Goal: Task Accomplishment & Management: Use online tool/utility

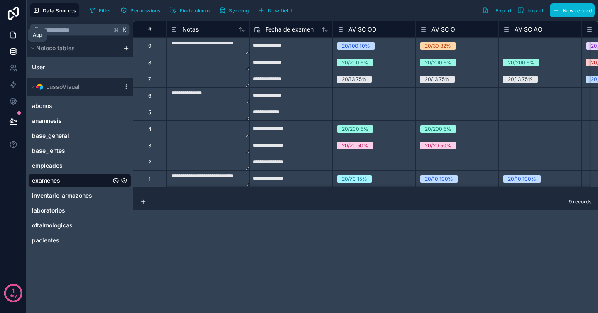
click at [16, 34] on icon at bounding box center [13, 35] width 8 height 8
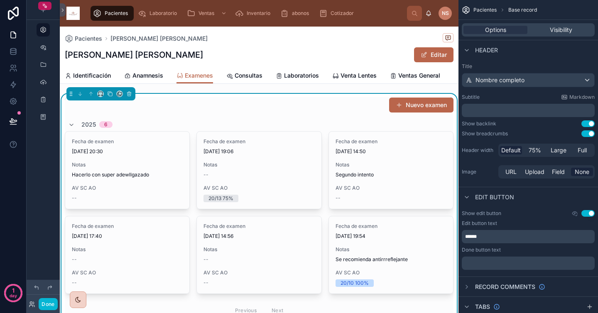
click at [245, 46] on div "Pacientes [PERSON_NAME] [PERSON_NAME] [PERSON_NAME] Editar" at bounding box center [259, 47] width 389 height 41
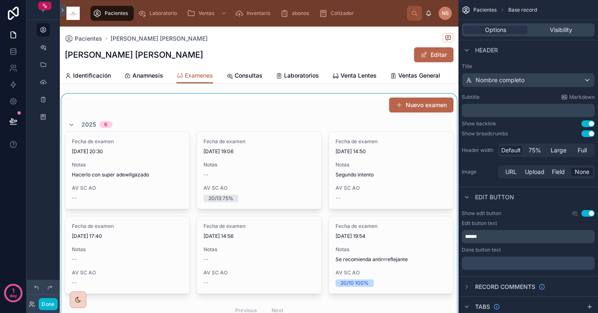
click at [134, 178] on div at bounding box center [259, 209] width 399 height 230
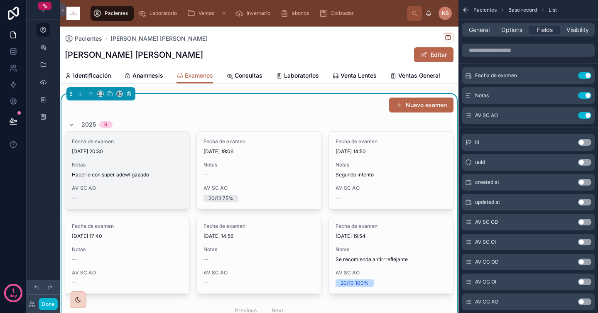
click at [155, 161] on div "Fecha de examen [DATE] 20:30 Notas Hacerlo con super adewllgazado AV SC AO --" at bounding box center [127, 170] width 124 height 76
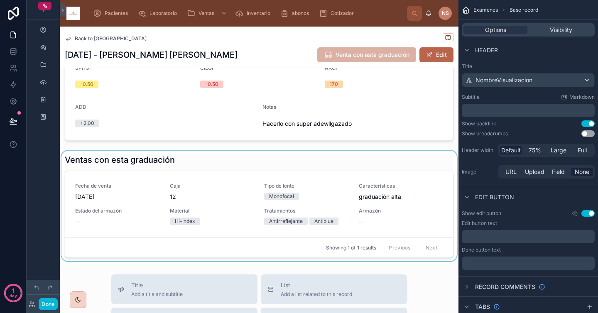
scroll to position [230, 0]
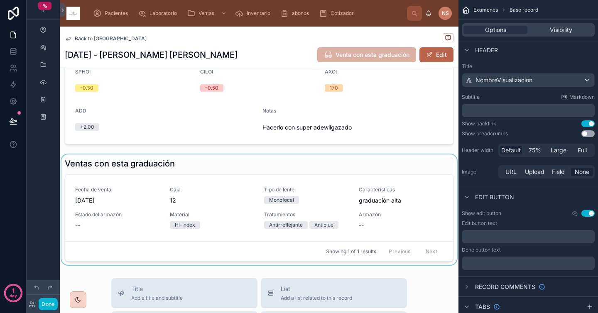
click at [321, 166] on div at bounding box center [259, 209] width 399 height 110
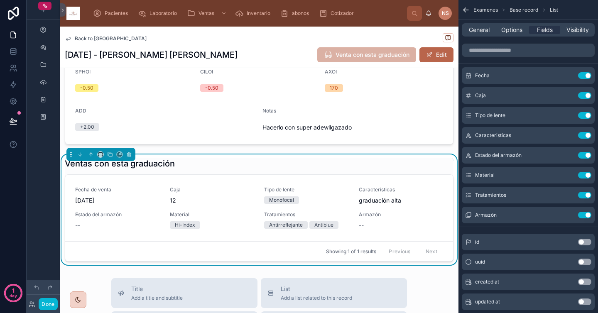
click at [321, 166] on div "Ventas con esta graduación" at bounding box center [259, 164] width 389 height 12
click at [328, 189] on span "Tipo de lente" at bounding box center [306, 189] width 85 height 7
click at [328, 189] on div "Back to Pacientes 10/09/2025 - Vazquez Trejo Cristian Daniel Venta con esta gra…" at bounding box center [259, 170] width 399 height 286
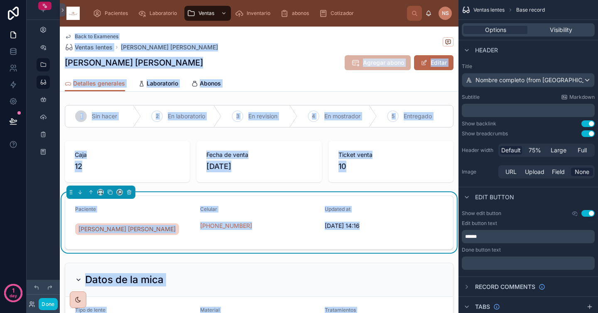
click at [295, 64] on div "Vazquez Trejo Cristian Daniel Agregar abono Editar" at bounding box center [259, 63] width 389 height 16
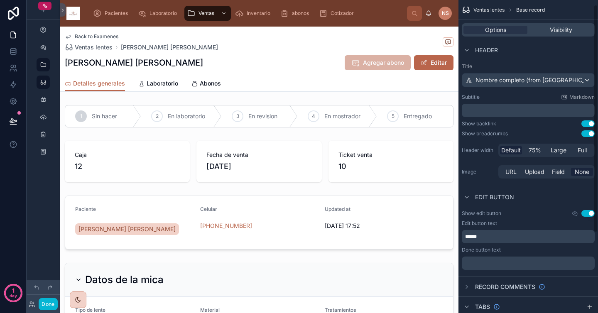
scroll to position [116, 0]
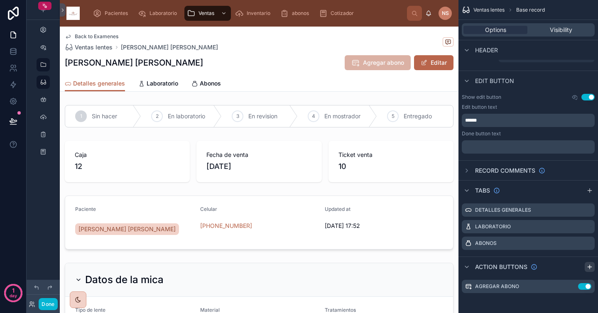
click at [590, 267] on icon "scrollable content" at bounding box center [589, 267] width 4 height 0
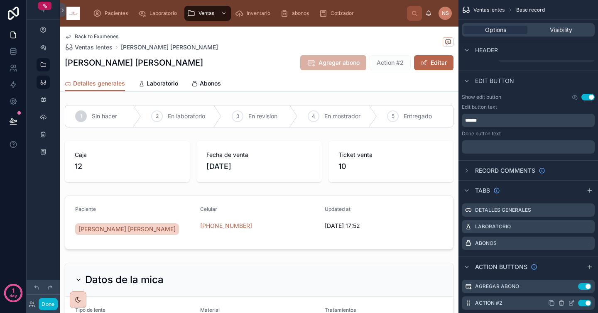
click at [570, 303] on icon "scrollable content" at bounding box center [571, 302] width 3 height 3
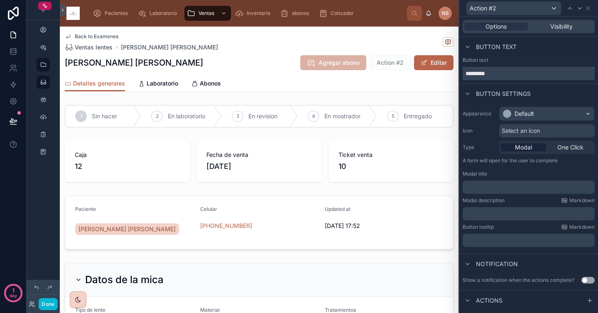
click at [502, 70] on input "*********" at bounding box center [529, 73] width 132 height 13
type input "**********"
click at [514, 51] on div "Button text" at bounding box center [490, 47] width 54 height 10
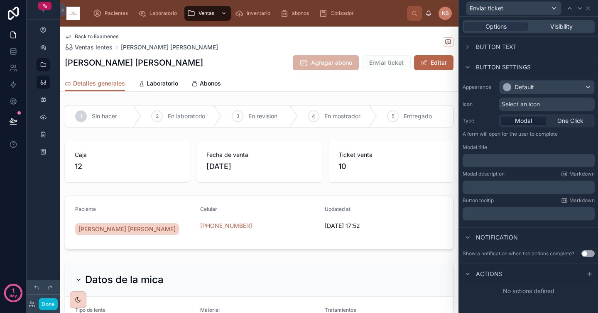
click at [544, 102] on div "Select an icon" at bounding box center [546, 104] width 95 height 13
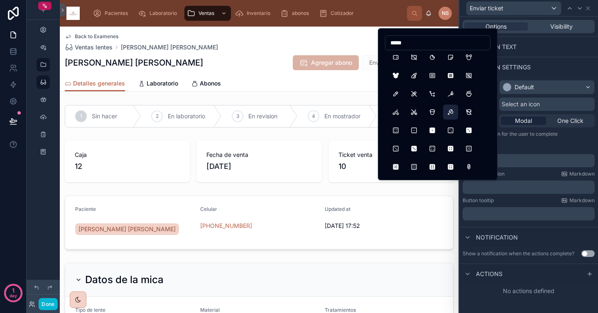
scroll to position [0, 0]
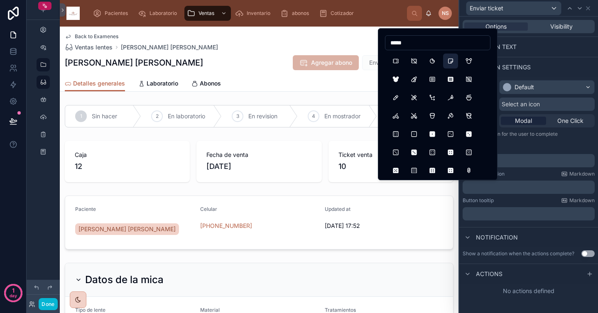
type input "*****"
click at [450, 64] on button "Sticker2" at bounding box center [450, 61] width 15 height 15
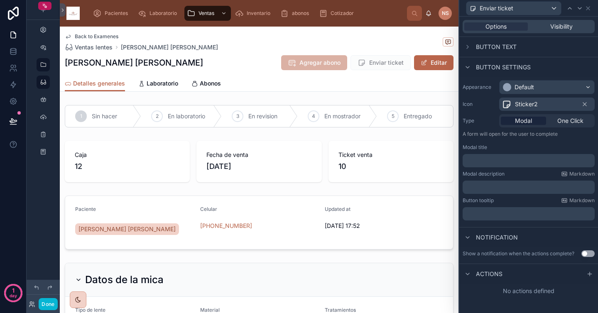
click at [529, 103] on span "Sticker2" at bounding box center [526, 104] width 23 height 8
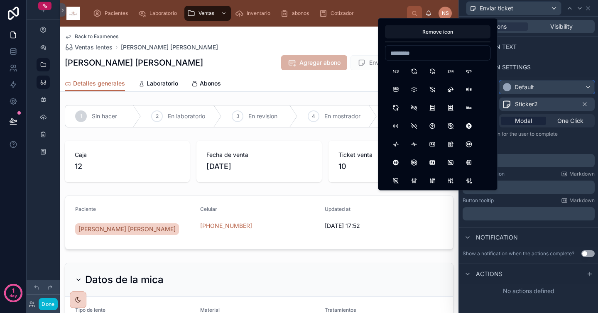
click at [522, 89] on div "Default" at bounding box center [524, 87] width 20 height 8
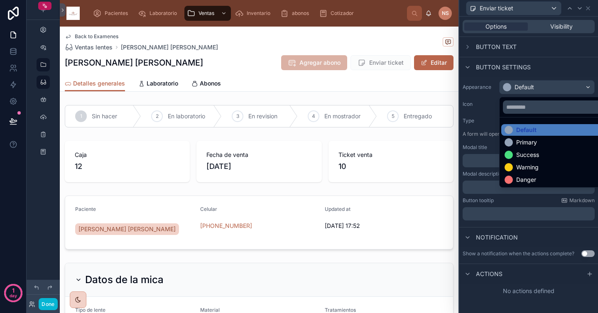
click at [529, 143] on div "Primary" at bounding box center [526, 142] width 21 height 8
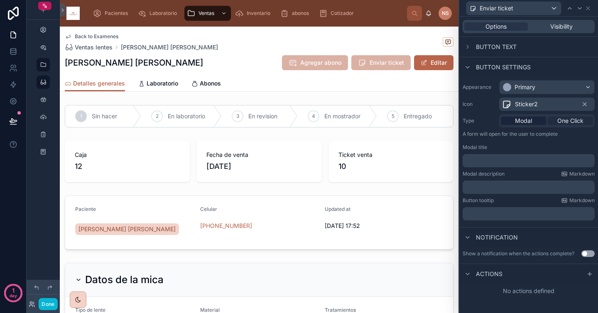
click at [565, 120] on span "One Click" at bounding box center [570, 121] width 26 height 8
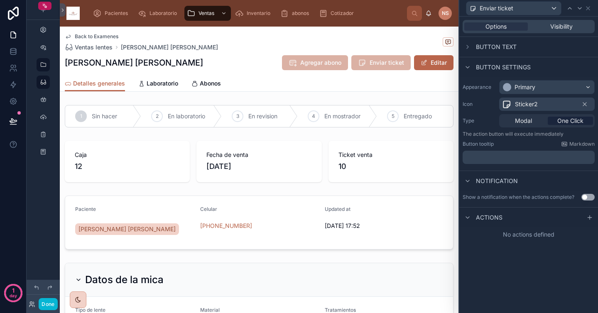
click at [485, 116] on div "Type Modal One Click" at bounding box center [529, 120] width 132 height 13
click at [592, 215] on icon at bounding box center [589, 217] width 7 height 7
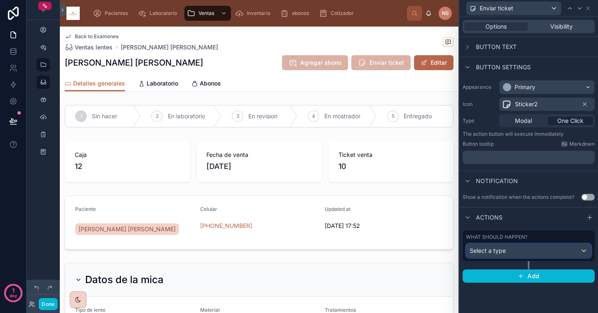
click at [515, 252] on div "Select a type" at bounding box center [528, 250] width 125 height 13
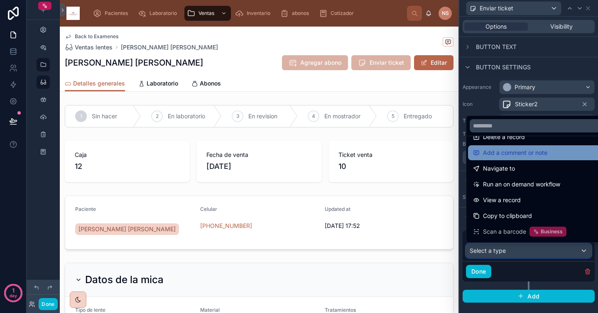
scroll to position [59, 0]
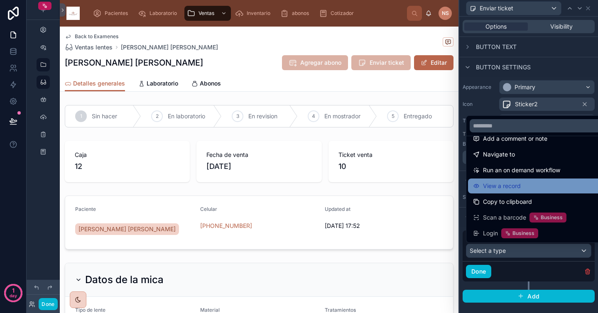
click at [531, 183] on div "View a record" at bounding box center [538, 186] width 130 height 10
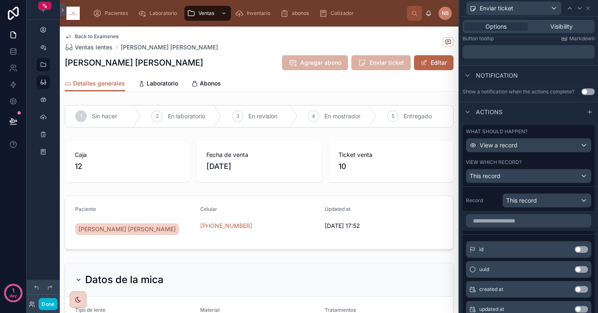
scroll to position [125, 0]
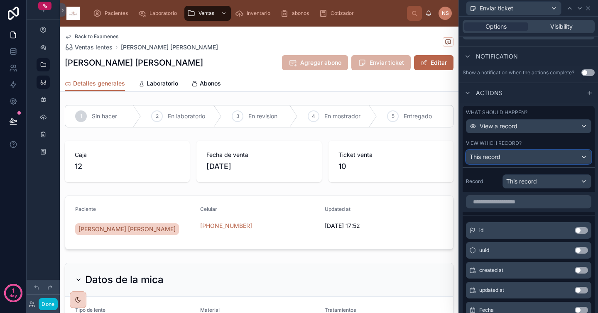
click at [531, 157] on div "This record" at bounding box center [528, 156] width 125 height 13
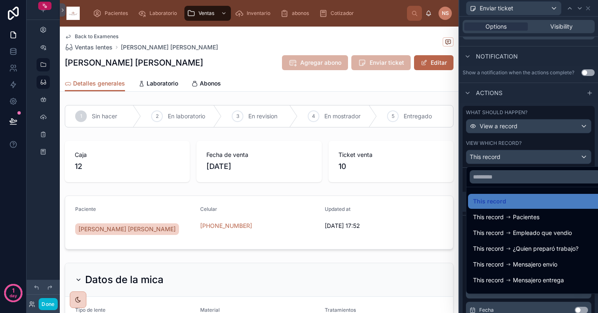
click at [530, 143] on div at bounding box center [528, 156] width 139 height 313
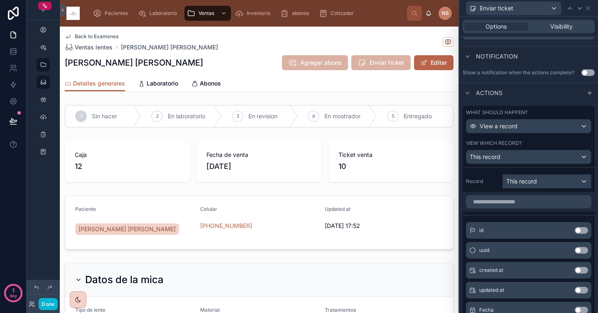
click at [532, 181] on span "This record" at bounding box center [521, 181] width 31 height 8
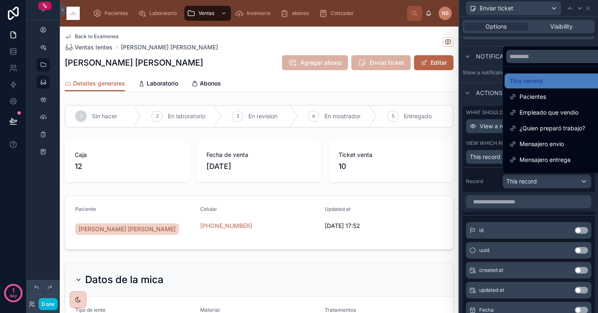
click at [532, 181] on div at bounding box center [528, 156] width 139 height 313
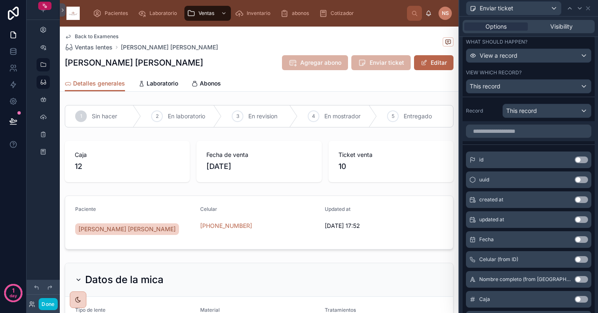
scroll to position [197, 0]
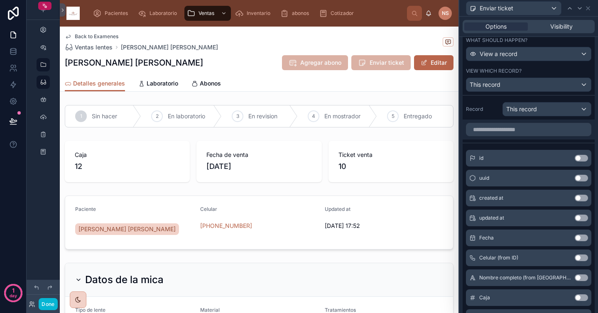
click at [575, 160] on button "Use setting" at bounding box center [581, 158] width 13 height 7
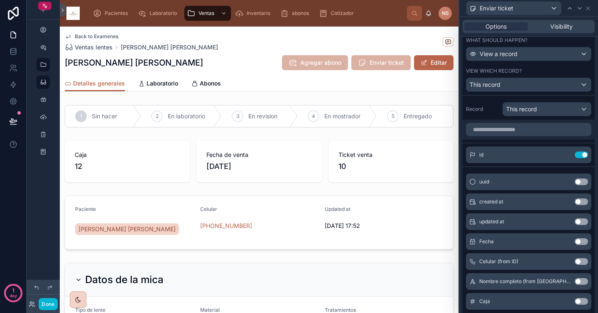
click at [496, 115] on div "Record This record" at bounding box center [528, 109] width 125 height 14
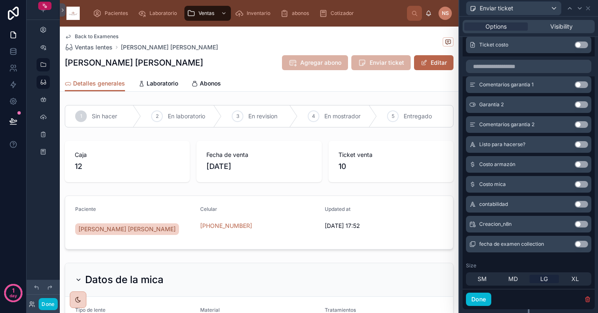
scroll to position [1112, 0]
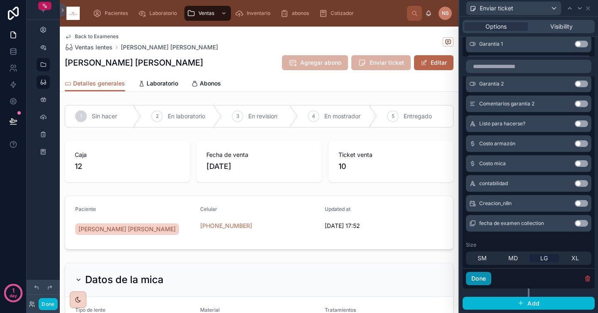
click at [481, 279] on button "Done" at bounding box center [478, 278] width 25 height 13
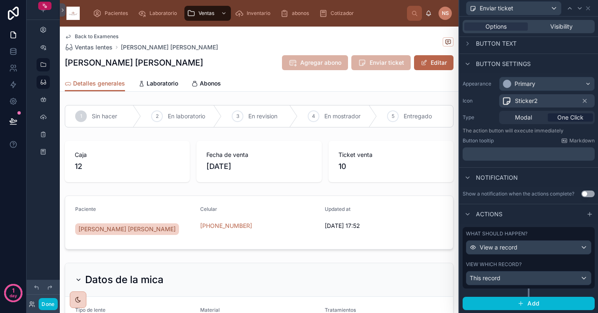
click at [534, 312] on div "What should happen? View a record View which record? This record Add" at bounding box center [528, 269] width 139 height 90
click at [532, 303] on span "Add" at bounding box center [533, 303] width 12 height 7
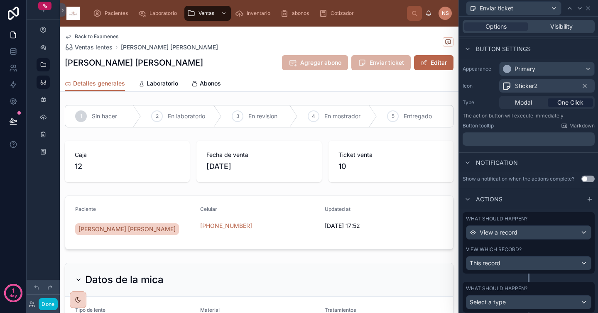
scroll to position [42, 0]
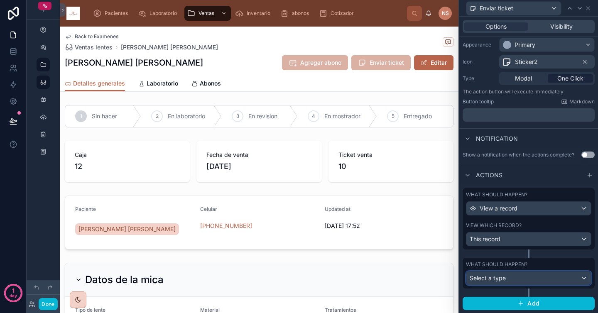
click at [519, 281] on div "Select a type" at bounding box center [528, 278] width 125 height 13
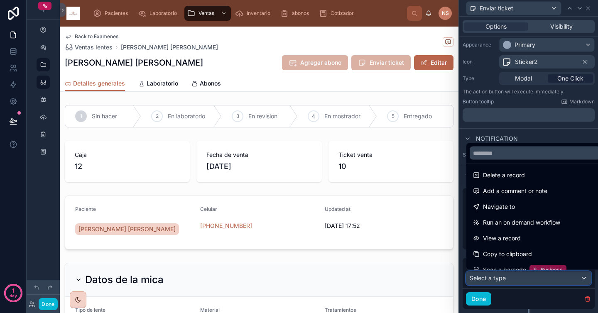
scroll to position [43, 0]
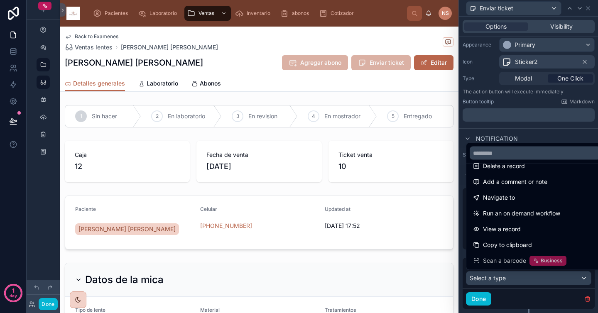
click at [508, 298] on div at bounding box center [528, 156] width 139 height 313
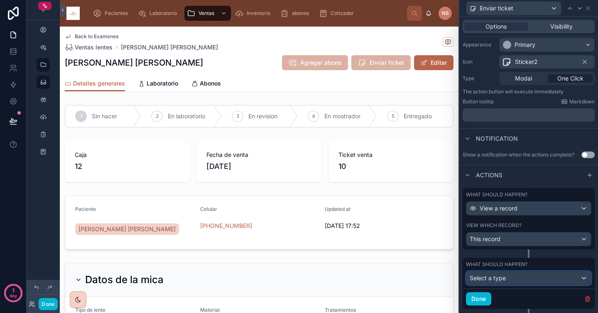
click at [514, 283] on div "Select a type" at bounding box center [528, 278] width 125 height 13
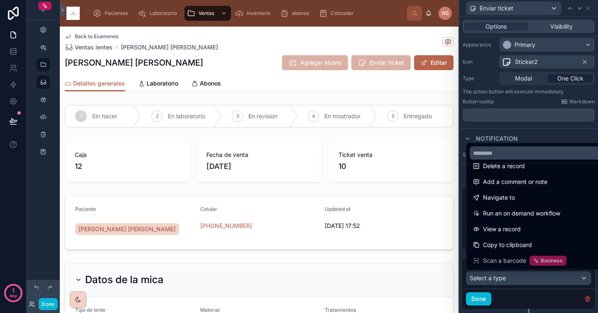
click at [514, 291] on div at bounding box center [528, 156] width 139 height 313
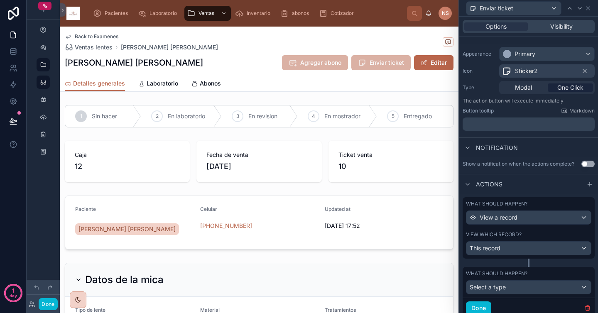
scroll to position [0, 0]
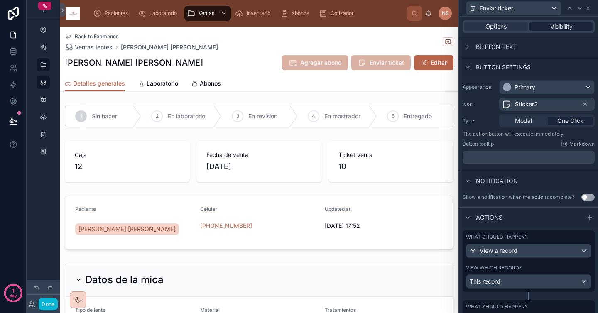
click at [550, 22] on span "Visibility" at bounding box center [561, 26] width 22 height 8
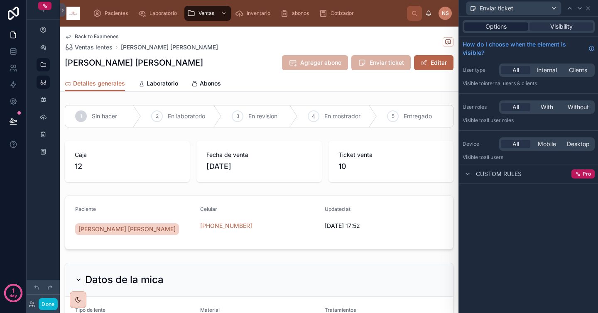
click at [504, 22] on span "Options" at bounding box center [495, 26] width 21 height 8
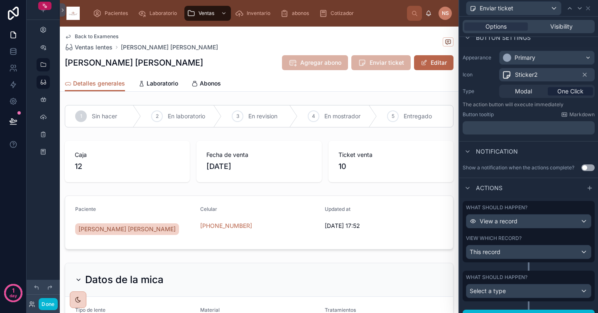
scroll to position [42, 0]
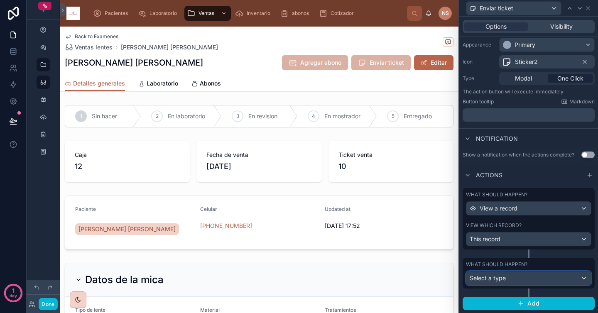
click at [521, 277] on div "Select a type" at bounding box center [528, 278] width 125 height 13
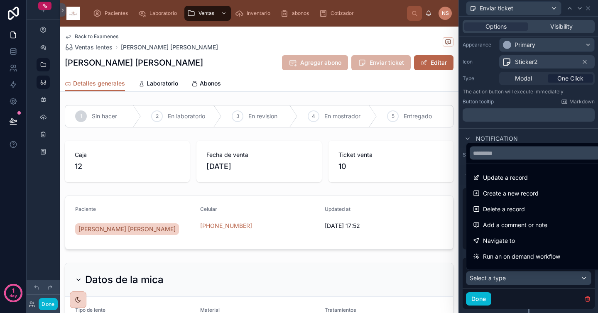
click at [517, 288] on div at bounding box center [528, 156] width 139 height 313
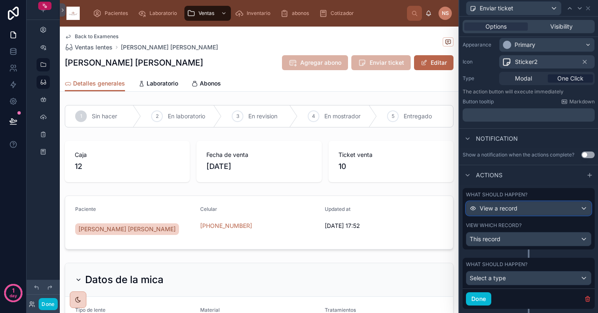
click at [512, 210] on span "View a record" at bounding box center [499, 208] width 38 height 8
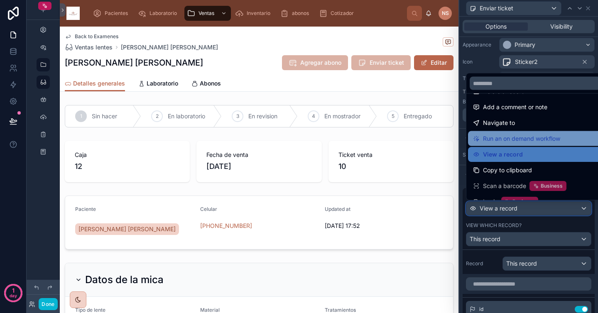
scroll to position [56, 0]
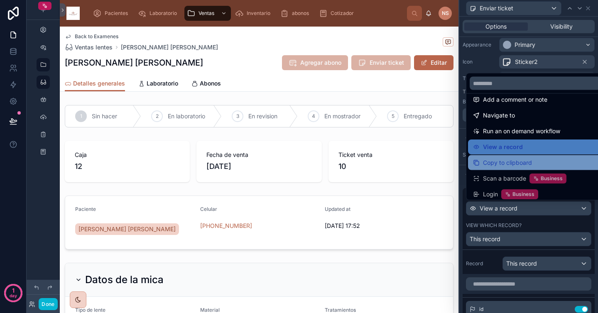
click at [522, 164] on span "Copy to clipboard" at bounding box center [507, 163] width 49 height 10
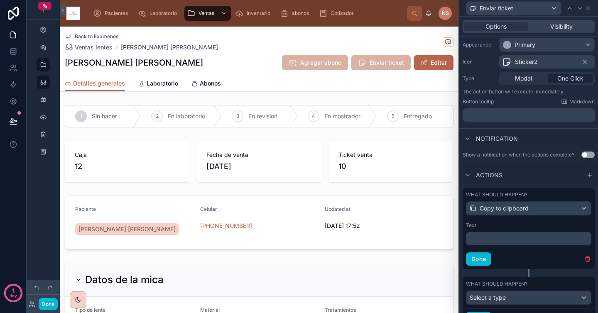
click at [519, 238] on p "﻿" at bounding box center [529, 239] width 120 height 8
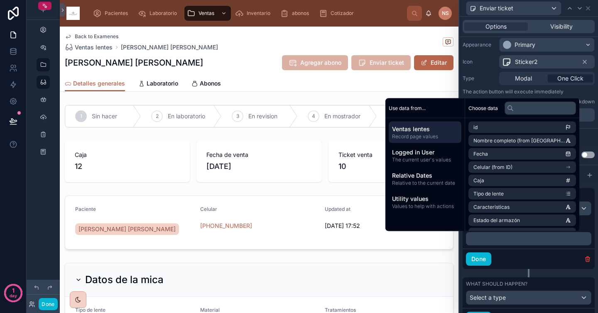
click at [519, 253] on div "Done" at bounding box center [529, 259] width 132 height 20
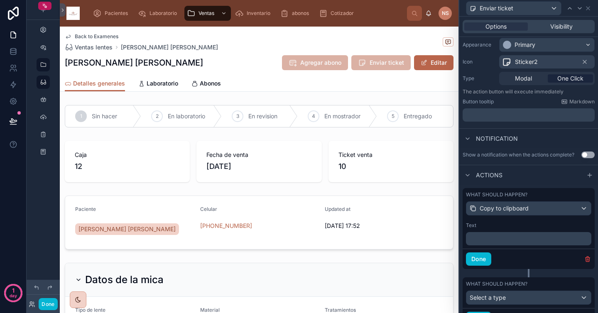
click at [514, 232] on div "﻿" at bounding box center [528, 238] width 125 height 13
click at [512, 239] on p "﻿" at bounding box center [529, 239] width 120 height 8
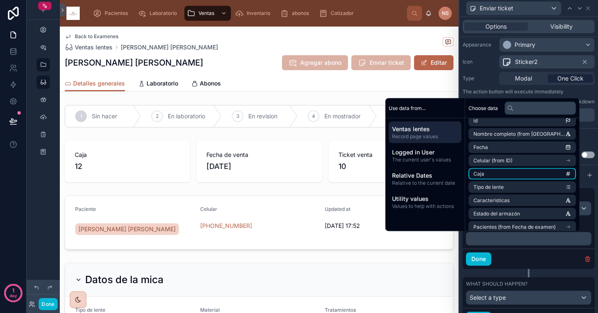
scroll to position [0, 0]
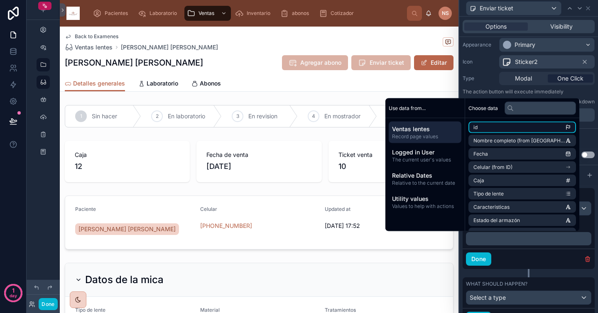
click at [509, 127] on li "id" at bounding box center [522, 128] width 108 height 12
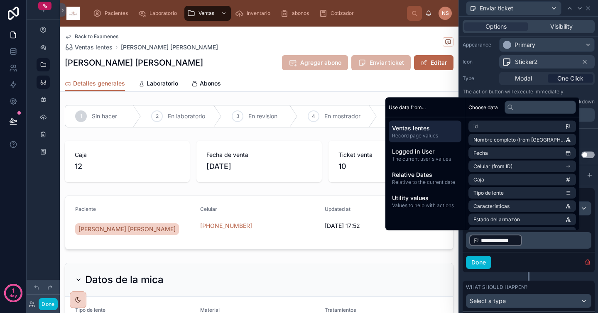
click at [516, 261] on div "Done" at bounding box center [529, 262] width 132 height 20
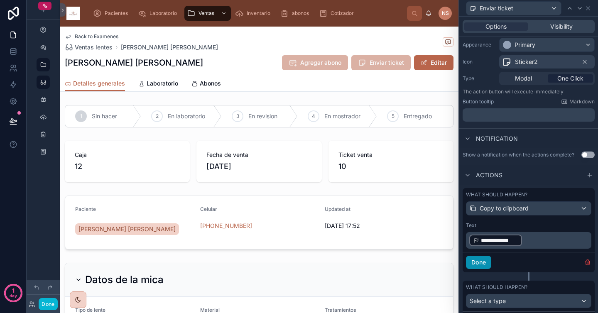
click at [489, 263] on button "Done" at bounding box center [478, 262] width 25 height 13
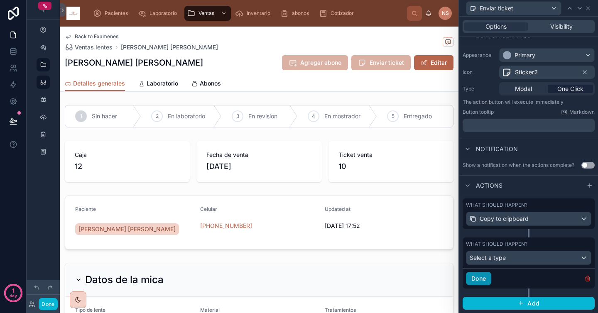
click at [487, 279] on button "Done" at bounding box center [478, 278] width 25 height 13
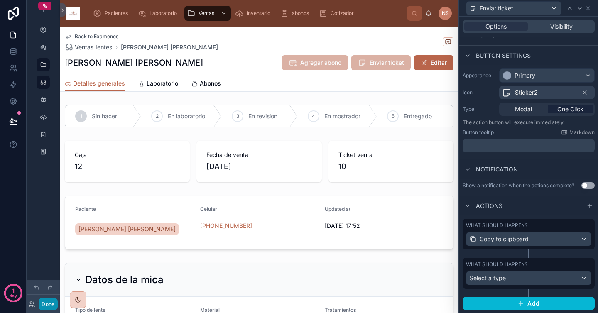
click at [51, 304] on button "Done" at bounding box center [48, 304] width 19 height 12
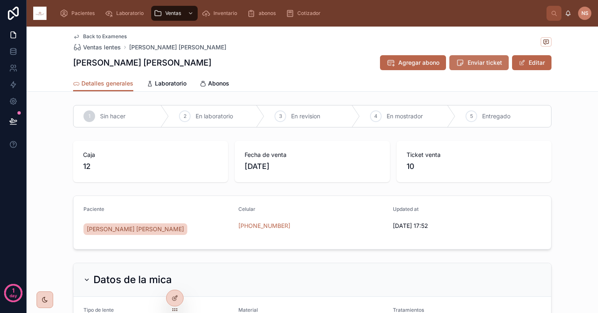
click at [468, 61] on span "Enviar ticket" at bounding box center [484, 63] width 34 height 8
click at [179, 294] on div at bounding box center [174, 298] width 17 height 16
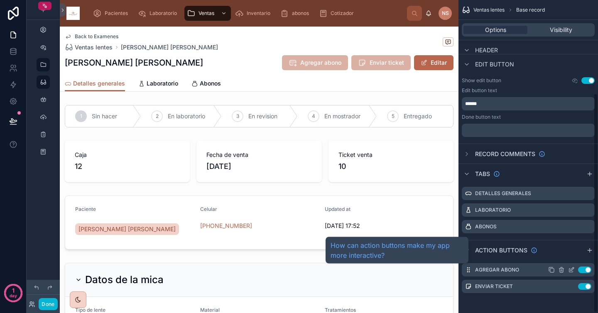
scroll to position [133, 0]
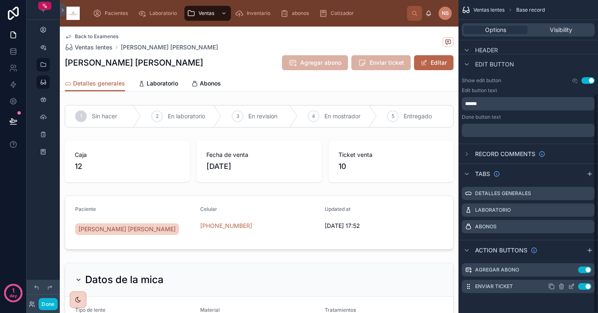
click at [570, 287] on icon "scrollable content" at bounding box center [571, 285] width 3 height 3
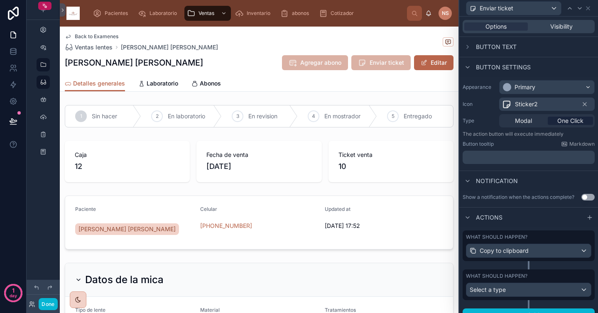
scroll to position [12, 0]
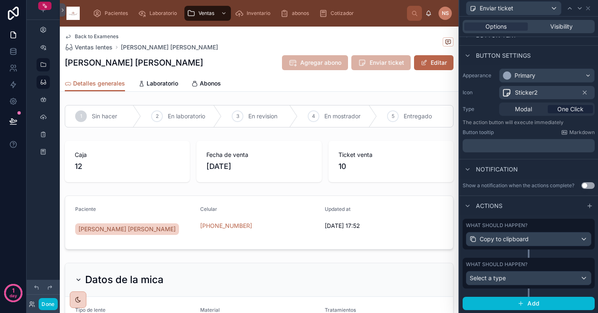
click at [530, 144] on p "﻿" at bounding box center [529, 146] width 127 height 8
click at [530, 161] on div "Notification" at bounding box center [528, 169] width 139 height 20
click at [522, 276] on div "Select a type" at bounding box center [528, 278] width 125 height 13
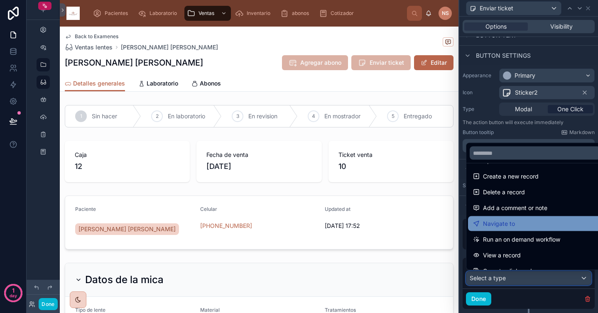
scroll to position [22, 0]
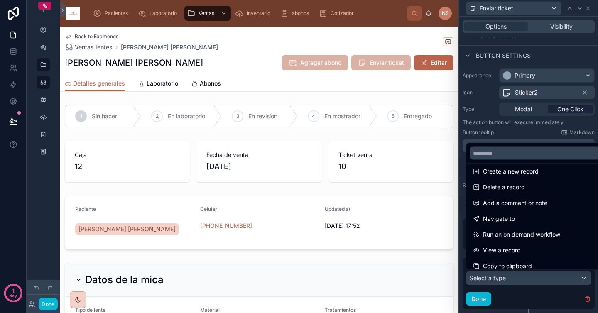
click at [519, 291] on div at bounding box center [528, 156] width 139 height 313
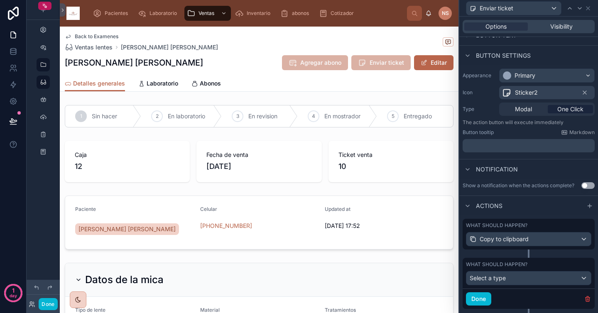
scroll to position [0, 0]
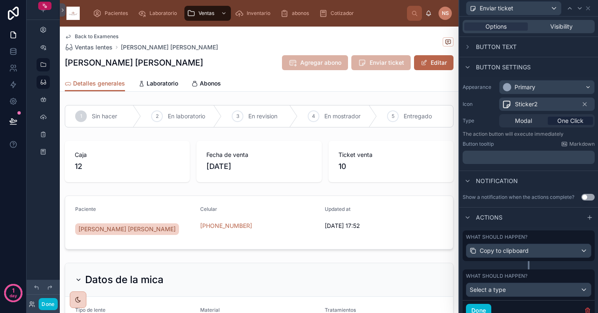
click at [519, 46] on div "Button text" at bounding box center [528, 47] width 139 height 20
click at [497, 49] on span "Button text" at bounding box center [496, 47] width 41 height 8
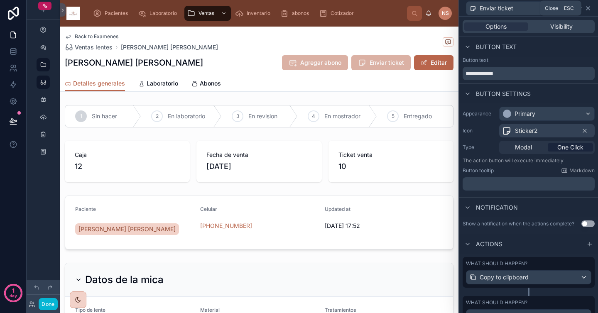
click at [589, 10] on icon at bounding box center [587, 8] width 3 height 3
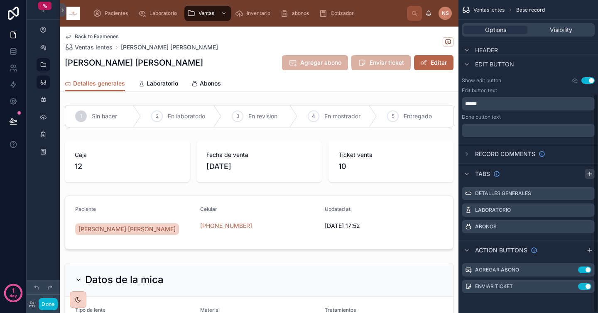
scroll to position [133, 0]
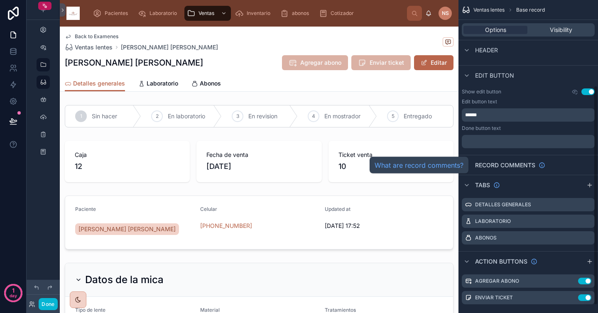
click at [517, 163] on span "Record comments" at bounding box center [505, 165] width 60 height 8
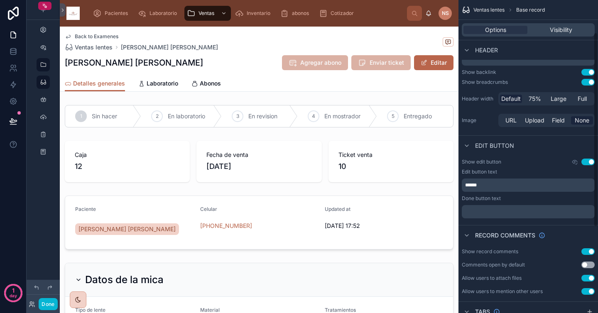
scroll to position [54, 0]
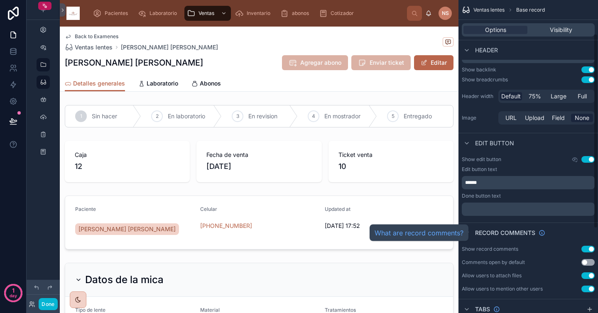
click at [519, 232] on span "Record comments" at bounding box center [505, 233] width 60 height 8
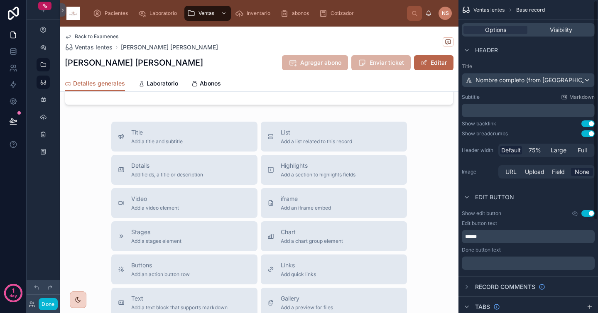
scroll to position [133, 0]
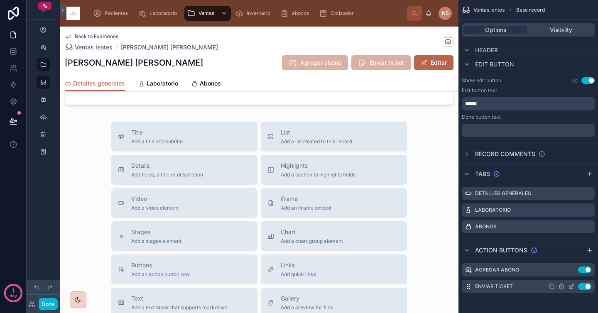
click at [572, 284] on icon "scrollable content" at bounding box center [571, 286] width 7 height 7
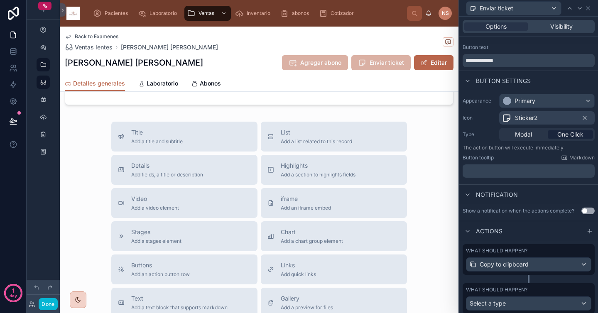
scroll to position [38, 0]
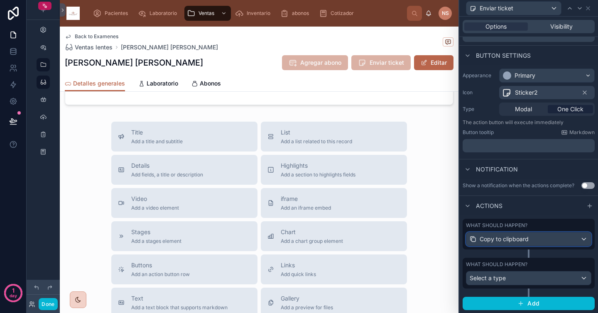
click at [538, 242] on div "Copy to clipboard" at bounding box center [528, 238] width 125 height 13
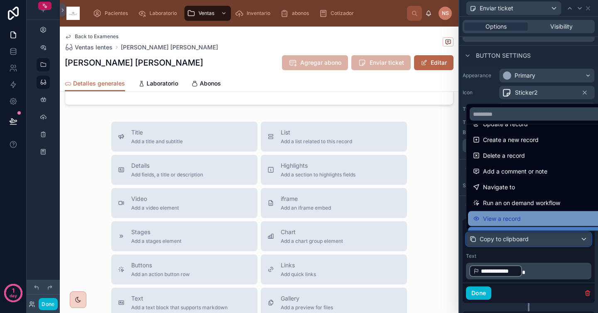
scroll to position [0, 0]
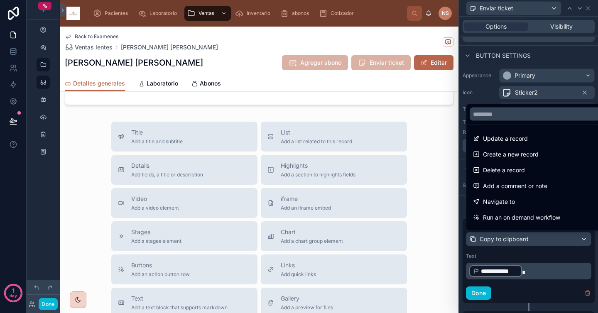
click at [531, 254] on div at bounding box center [528, 156] width 139 height 313
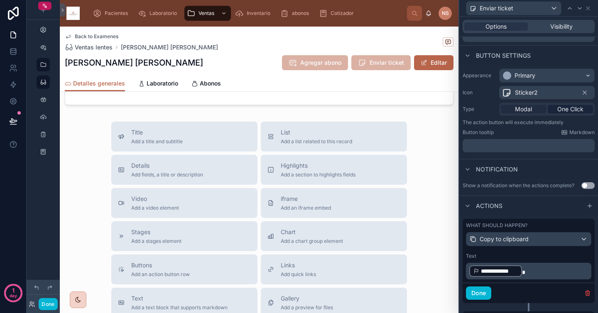
click at [529, 110] on span "Modal" at bounding box center [523, 109] width 17 height 8
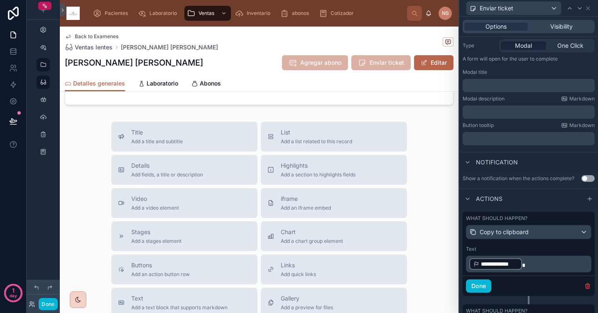
scroll to position [110, 0]
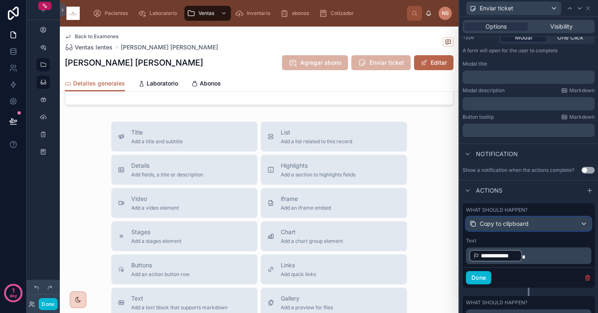
click at [538, 228] on div "Copy to clipboard" at bounding box center [528, 223] width 125 height 13
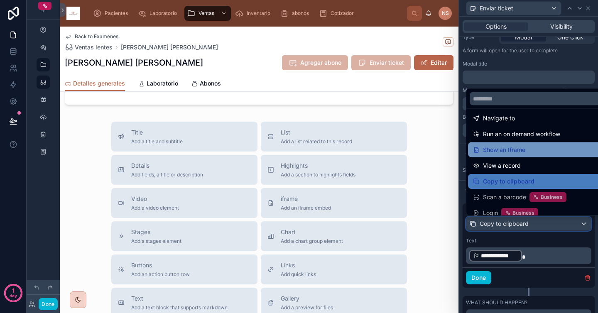
scroll to position [67, 0]
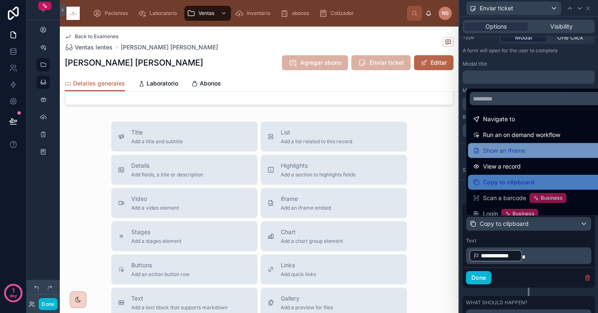
click at [526, 151] on div "Show an Iframe" at bounding box center [535, 151] width 124 height 10
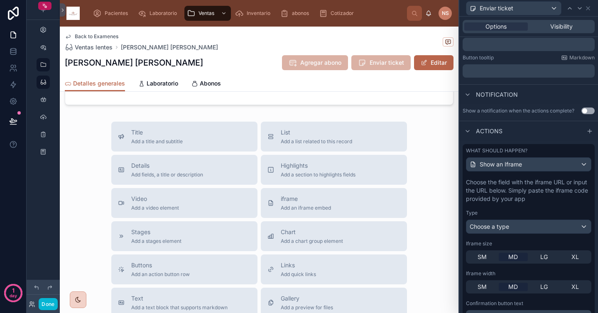
scroll to position [213, 0]
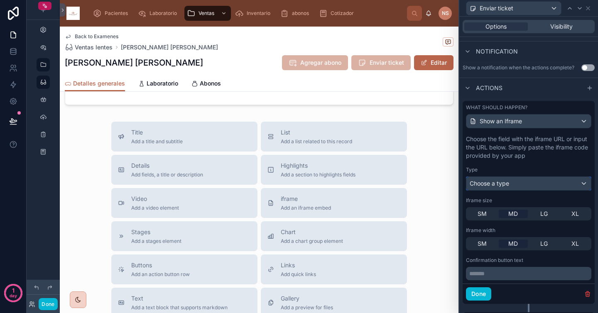
click at [516, 181] on div "Choose a type" at bounding box center [528, 183] width 125 height 13
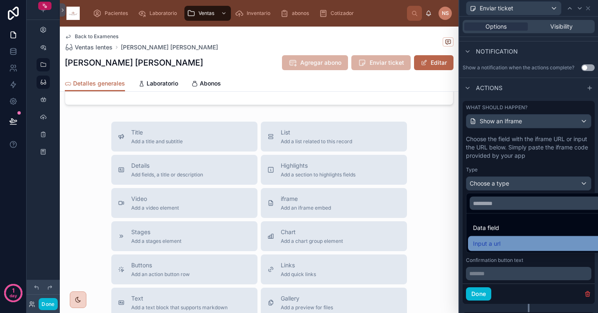
click at [507, 245] on div "Input a url" at bounding box center [535, 244] width 124 height 10
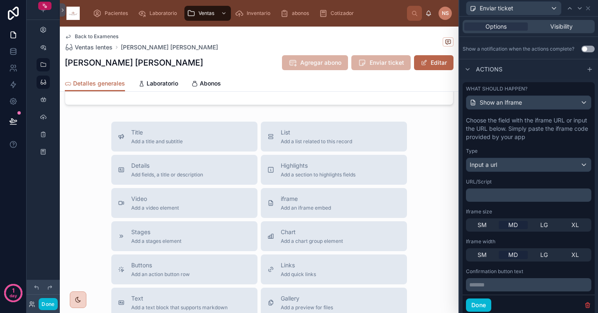
scroll to position [256, 0]
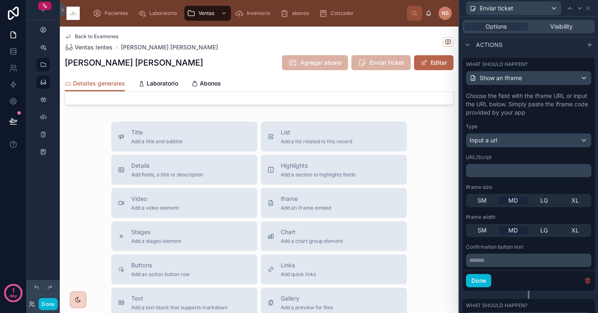
click at [505, 169] on p "﻿" at bounding box center [529, 170] width 120 height 8
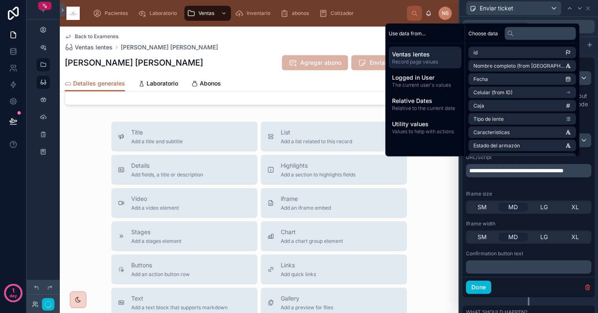
scroll to position [262, 0]
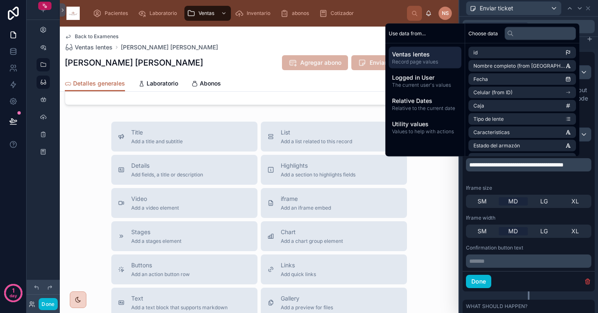
click at [512, 185] on div "Iframe size" at bounding box center [528, 188] width 125 height 7
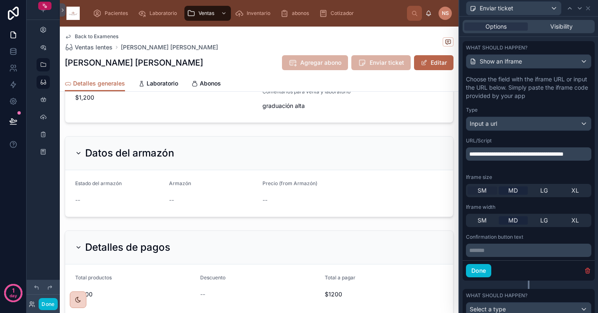
scroll to position [273, 0]
click at [13, 13] on icon at bounding box center [13, 13] width 11 height 13
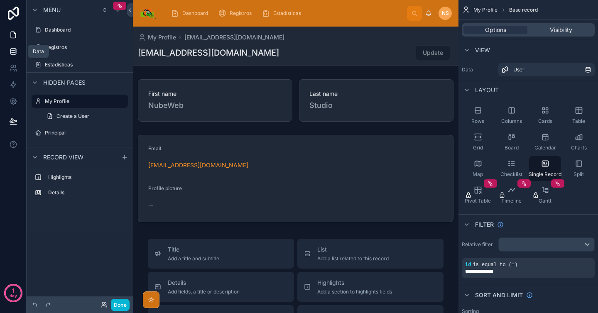
click at [12, 48] on icon at bounding box center [13, 51] width 8 height 8
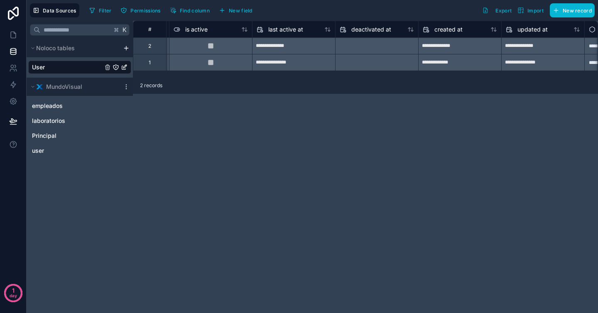
scroll to position [0, 648]
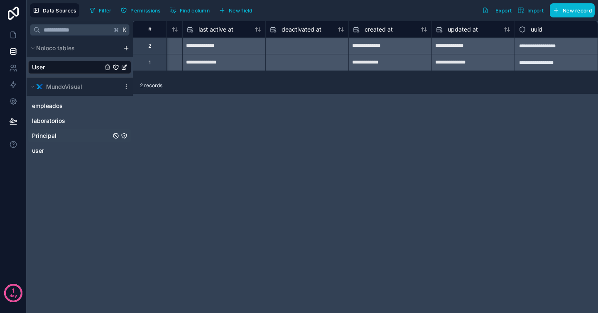
click at [69, 134] on link "Principal" at bounding box center [71, 136] width 79 height 8
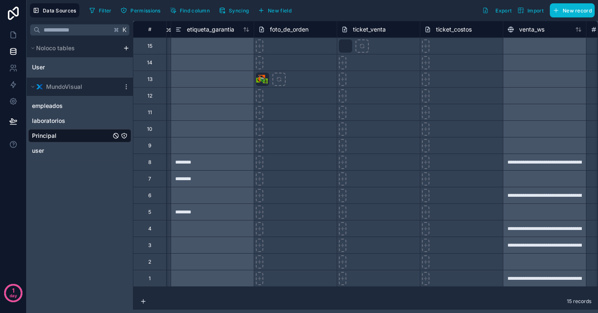
scroll to position [0, 1728]
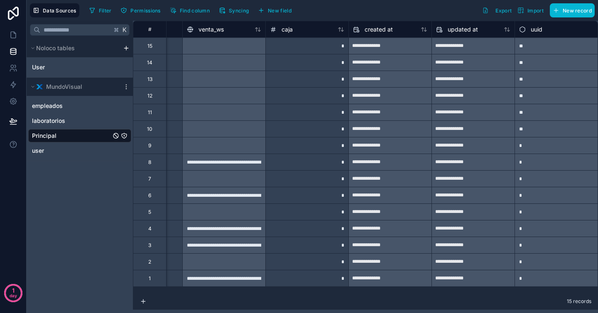
click at [251, 170] on div at bounding box center [223, 178] width 83 height 17
click at [257, 168] on div "**********" at bounding box center [223, 162] width 83 height 17
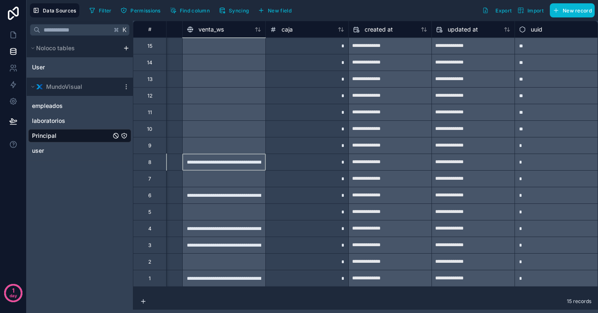
click at [257, 168] on div "**********" at bounding box center [223, 162] width 83 height 17
click at [244, 157] on div "**********" at bounding box center [223, 162] width 83 height 17
click at [242, 165] on div "**********" at bounding box center [223, 162] width 83 height 17
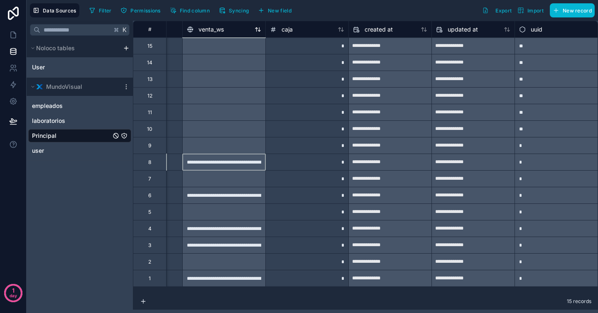
click at [217, 31] on span "venta_ws" at bounding box center [210, 29] width 25 height 8
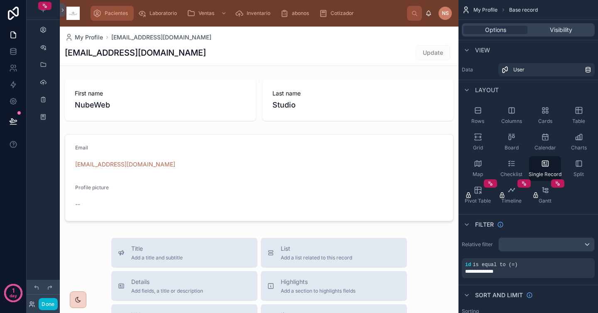
click at [111, 15] on span "Pacientes" at bounding box center [116, 13] width 23 height 7
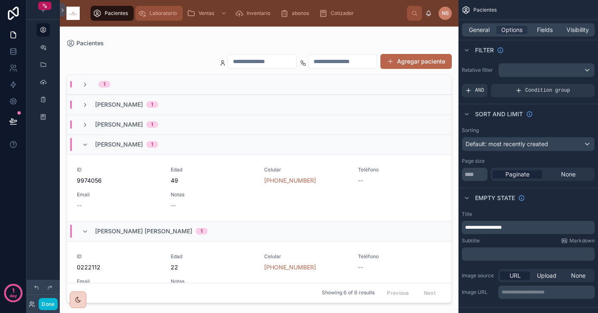
click at [151, 12] on span "Laboratorio" at bounding box center [162, 13] width 27 height 7
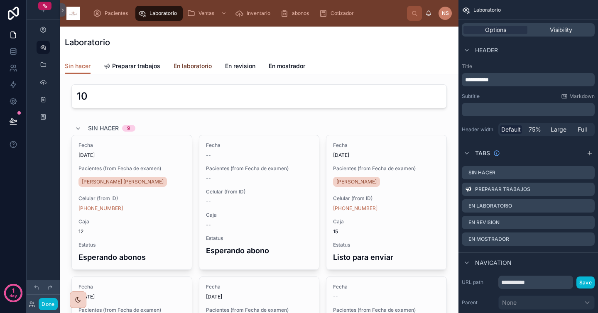
click at [197, 65] on span "En laboratorio" at bounding box center [193, 66] width 38 height 8
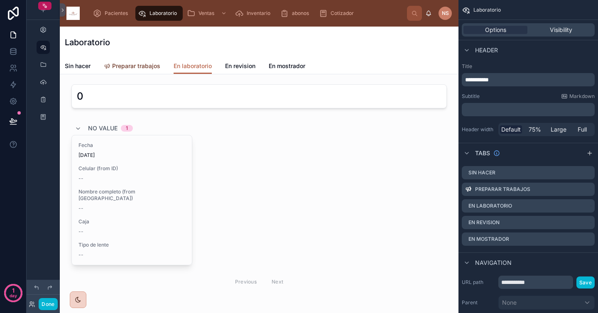
click at [139, 72] on link "Preparar trabajos" at bounding box center [132, 67] width 56 height 17
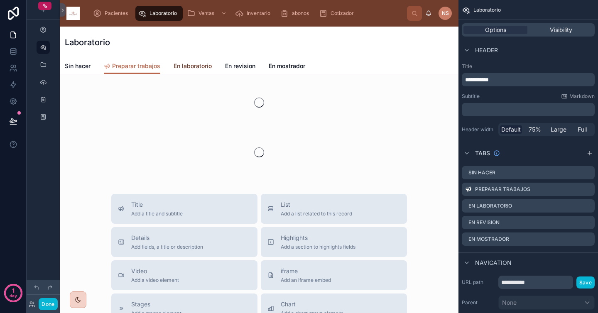
click at [179, 66] on span "En laboratorio" at bounding box center [193, 66] width 38 height 8
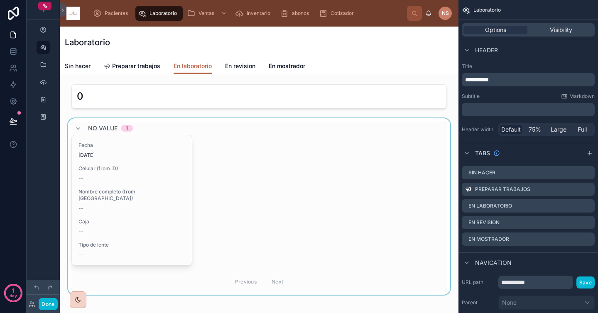
click at [165, 165] on div at bounding box center [258, 206] width 385 height 176
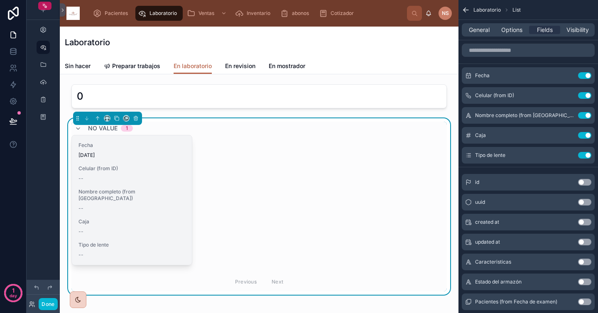
click at [165, 163] on div "Fecha [DATE] Celular (from ID) -- Nombre completo (from Pacientes) -- Caja -- T…" at bounding box center [132, 200] width 120 height 130
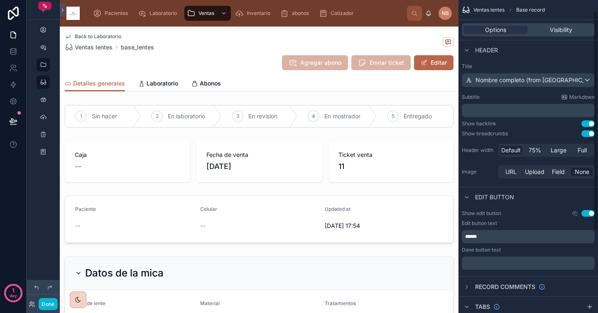
scroll to position [133, 0]
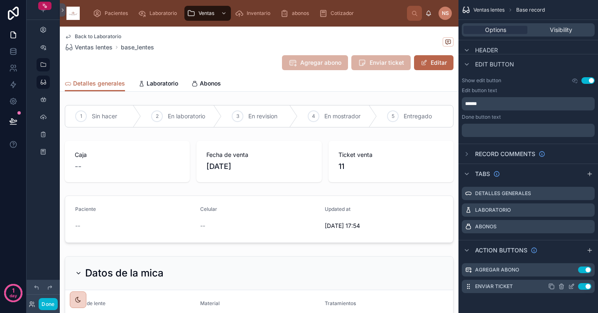
click at [570, 287] on icon "scrollable content" at bounding box center [571, 286] width 7 height 7
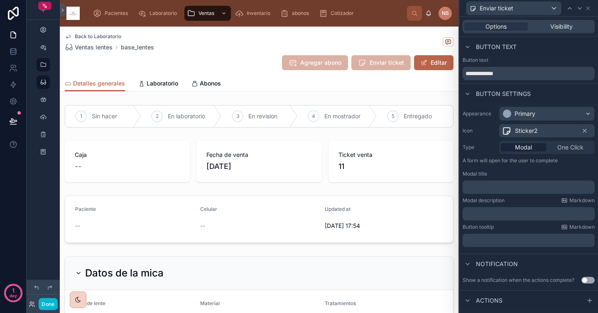
click at [565, 147] on span "One Click" at bounding box center [570, 147] width 26 height 8
click at [543, 173] on div "Modal title" at bounding box center [529, 174] width 132 height 7
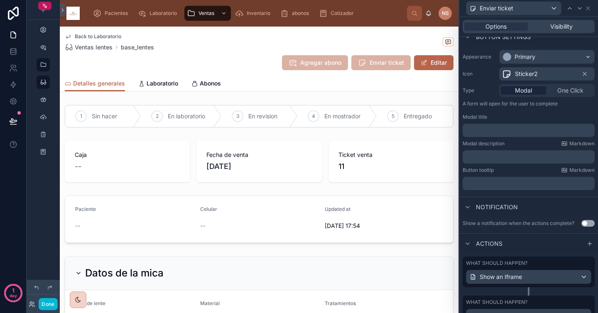
scroll to position [95, 0]
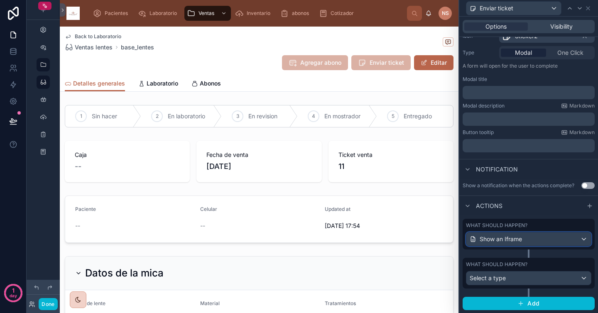
click at [544, 240] on div "Show an Iframe" at bounding box center [528, 238] width 125 height 13
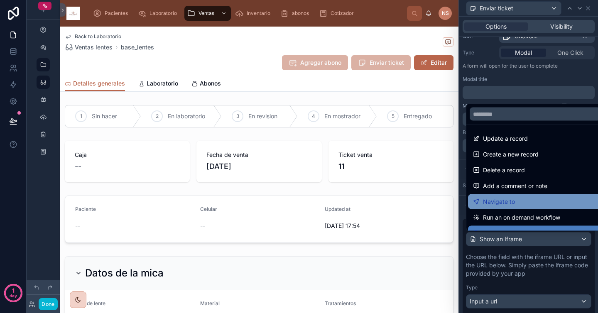
click at [520, 202] on div "Navigate to" at bounding box center [535, 202] width 124 height 10
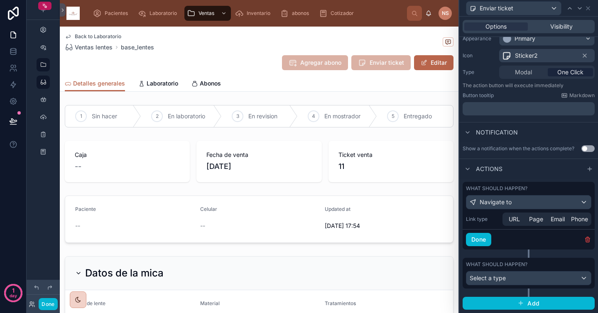
click at [515, 220] on span "URL" at bounding box center [514, 219] width 11 height 8
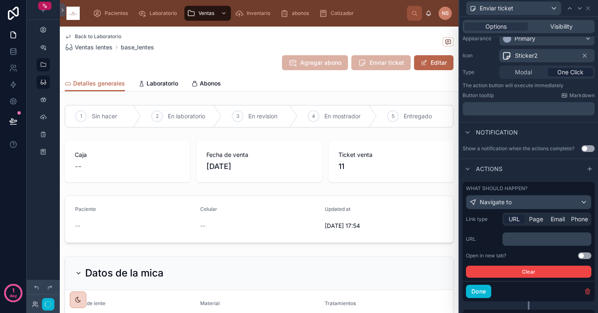
scroll to position [105, 0]
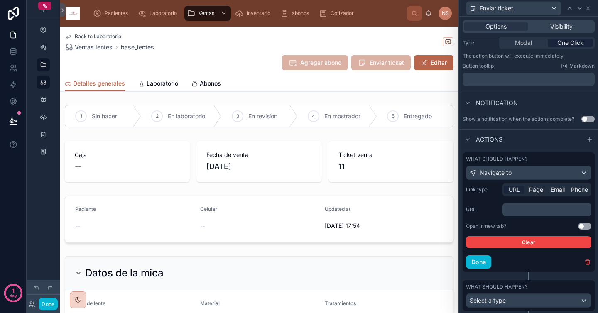
click at [519, 209] on p "﻿" at bounding box center [548, 210] width 84 height 8
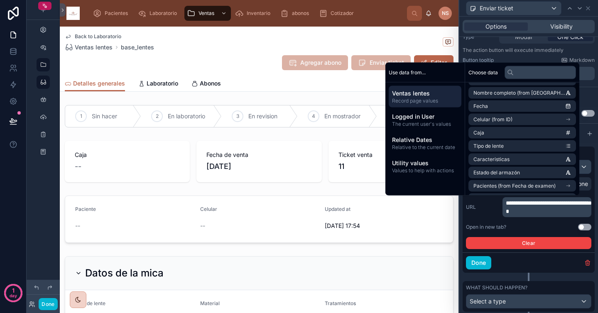
scroll to position [0, 0]
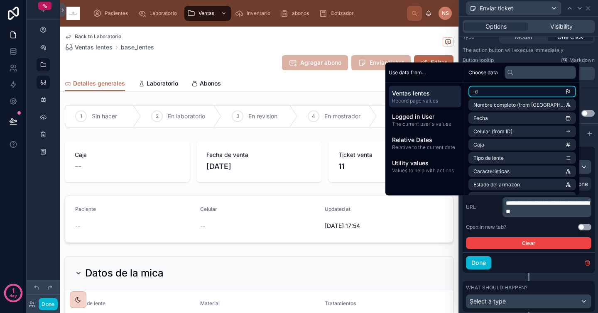
click at [499, 93] on li "id" at bounding box center [522, 92] width 108 height 12
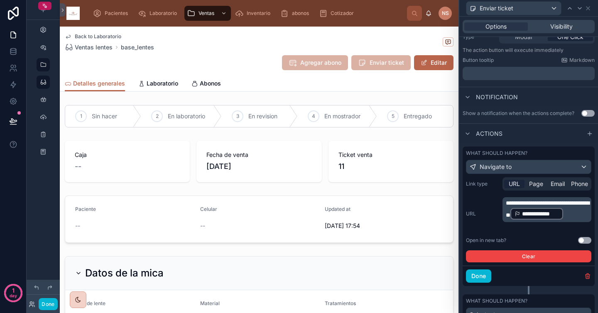
click at [510, 220] on div "**********" at bounding box center [536, 214] width 53 height 12
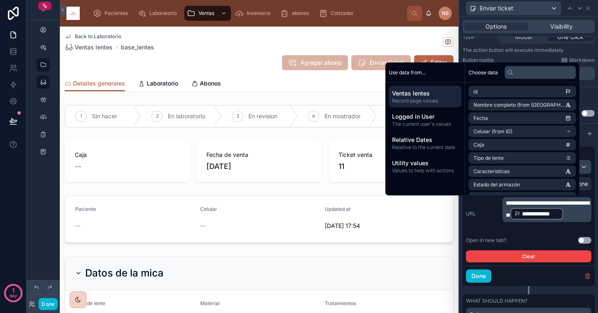
click at [478, 211] on label "URL" at bounding box center [482, 213] width 33 height 7
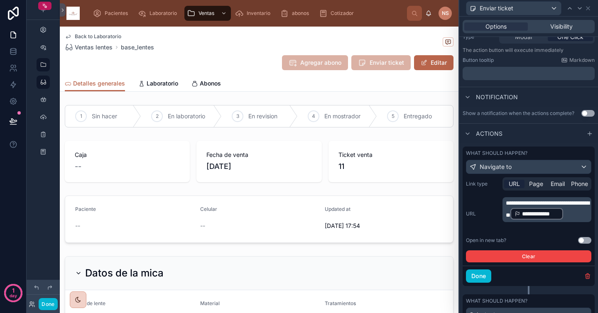
click at [579, 242] on button "Use setting" at bounding box center [584, 240] width 13 height 7
click at [487, 279] on button "Done" at bounding box center [478, 275] width 25 height 13
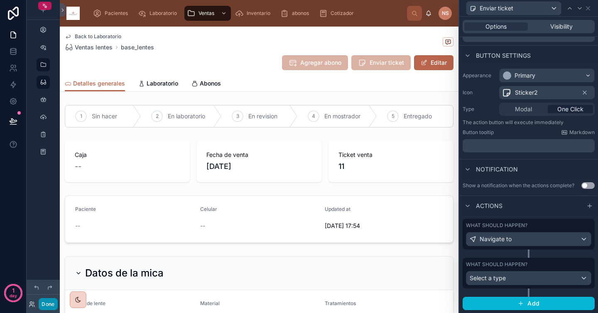
click at [49, 303] on button "Done" at bounding box center [48, 304] width 19 height 12
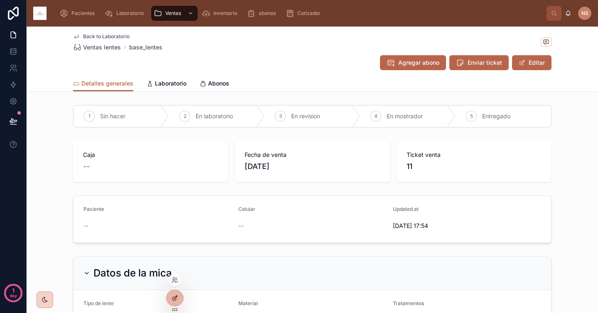
click at [175, 294] on div at bounding box center [174, 298] width 17 height 16
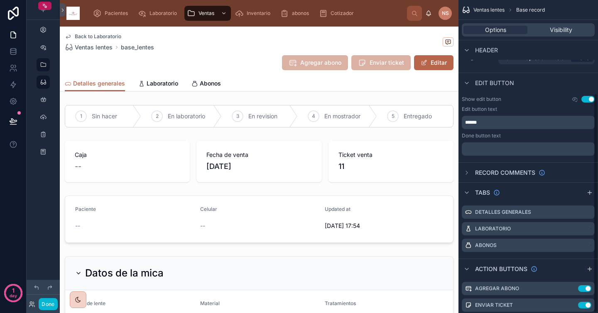
scroll to position [133, 0]
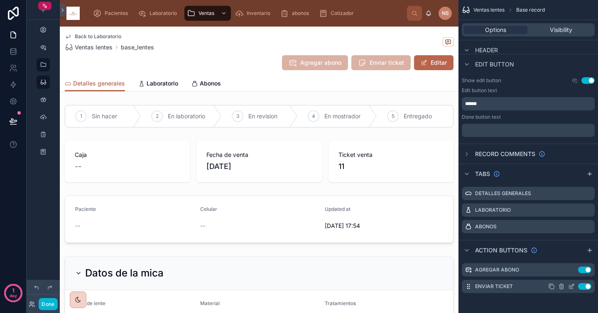
click at [572, 287] on icon "scrollable content" at bounding box center [571, 286] width 7 height 7
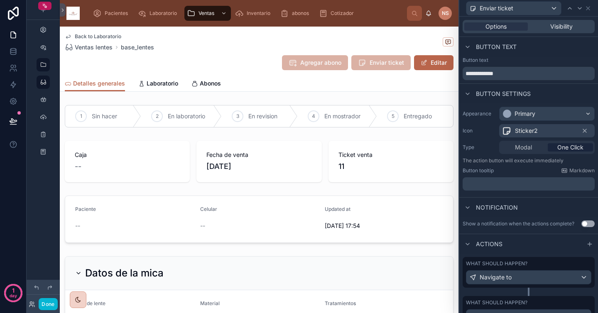
scroll to position [38, 0]
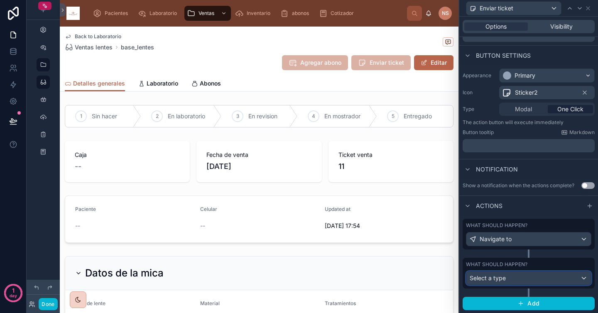
click at [510, 279] on div "Select a type" at bounding box center [528, 278] width 125 height 13
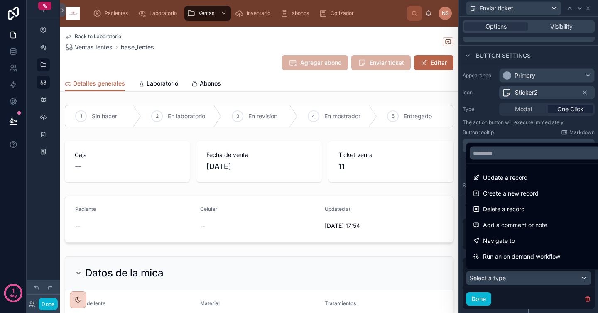
click at [510, 279] on div at bounding box center [528, 156] width 139 height 313
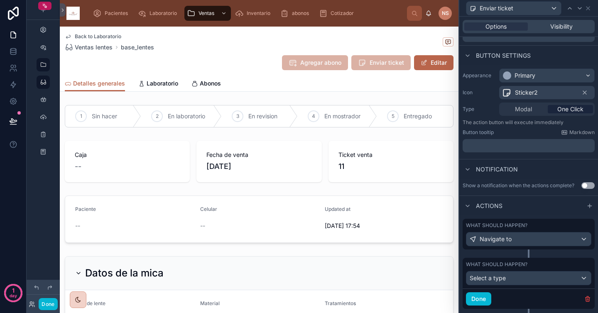
scroll to position [59, 0]
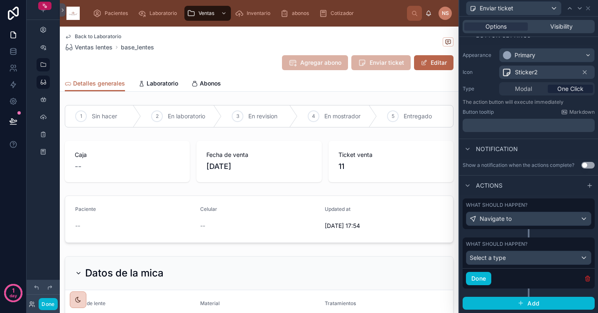
click at [584, 279] on icon "button" at bounding box center [587, 278] width 7 height 7
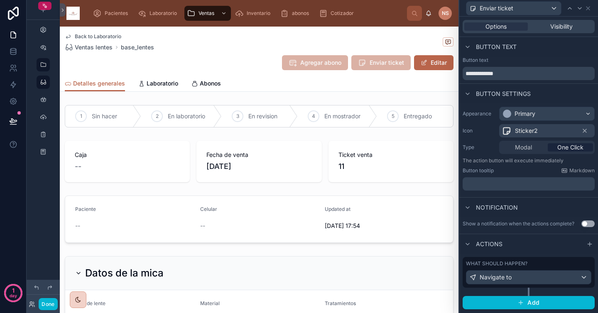
scroll to position [0, 0]
click at [546, 279] on div "Navigate to" at bounding box center [528, 277] width 125 height 13
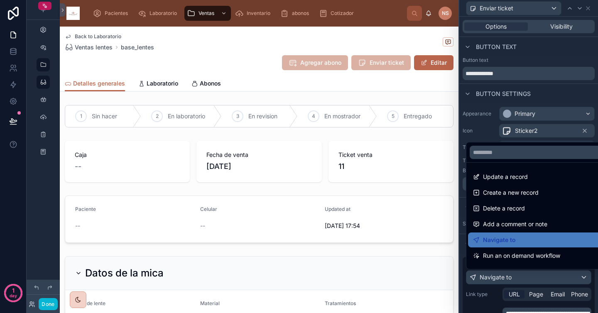
click at [494, 295] on div at bounding box center [528, 156] width 139 height 313
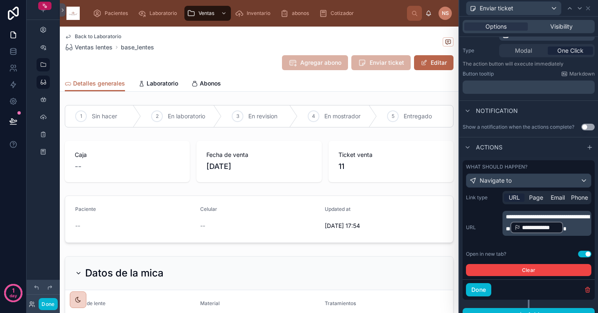
scroll to position [108, 0]
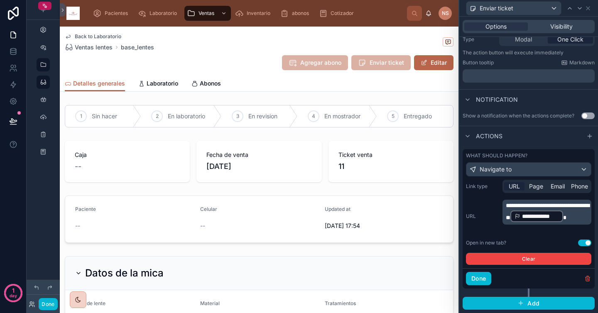
click at [534, 214] on span "**********" at bounding box center [547, 212] width 83 height 18
click at [482, 279] on button "Done" at bounding box center [478, 278] width 25 height 13
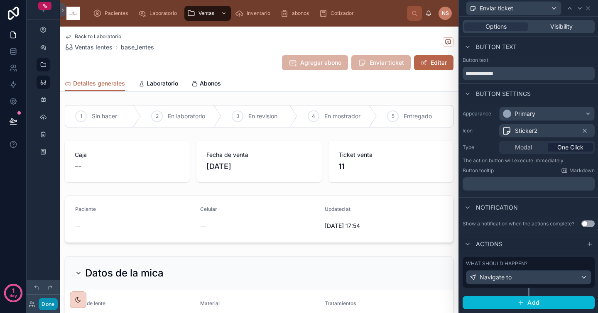
click at [46, 304] on button "Done" at bounding box center [48, 304] width 19 height 12
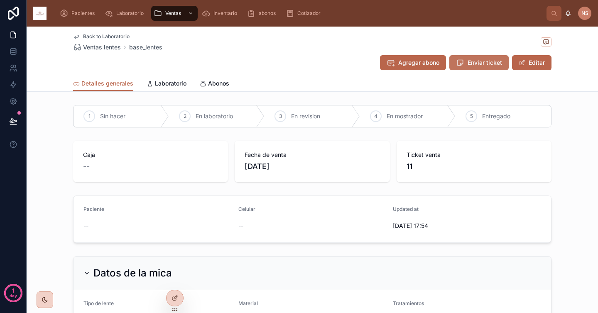
click at [483, 63] on span "Enviar ticket" at bounding box center [484, 63] width 34 height 8
click at [179, 297] on div at bounding box center [174, 298] width 17 height 16
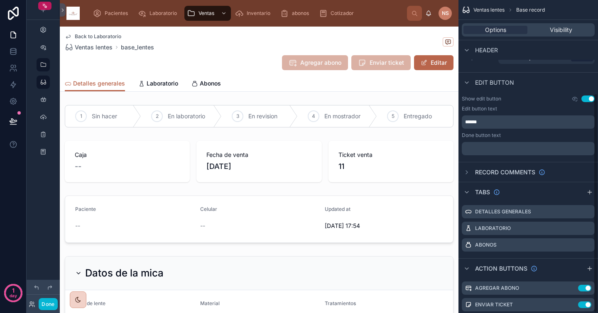
scroll to position [133, 0]
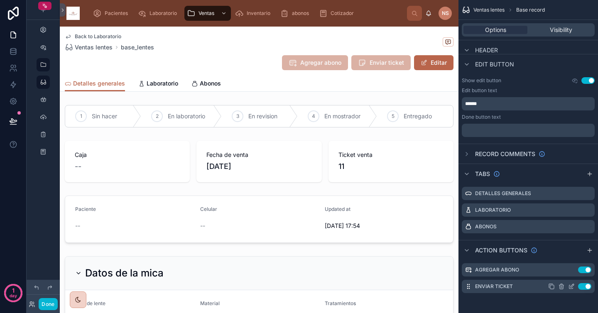
click at [571, 287] on icon "scrollable content" at bounding box center [571, 285] width 3 height 3
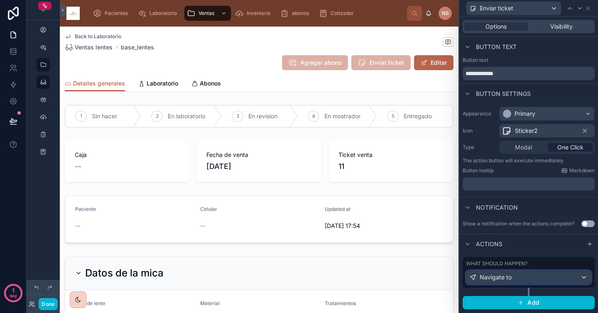
click at [531, 279] on div "Navigate to" at bounding box center [528, 277] width 125 height 13
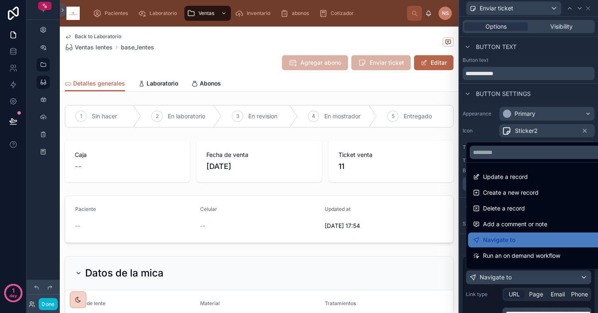
click at [531, 279] on div at bounding box center [528, 156] width 139 height 313
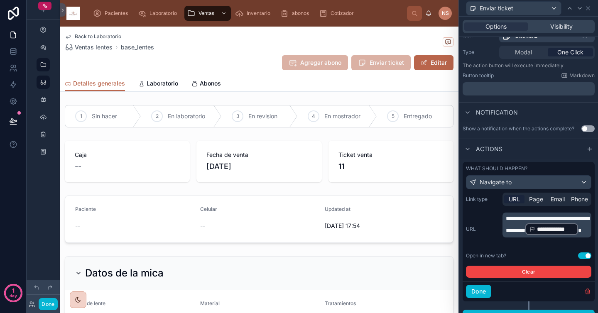
scroll to position [97, 0]
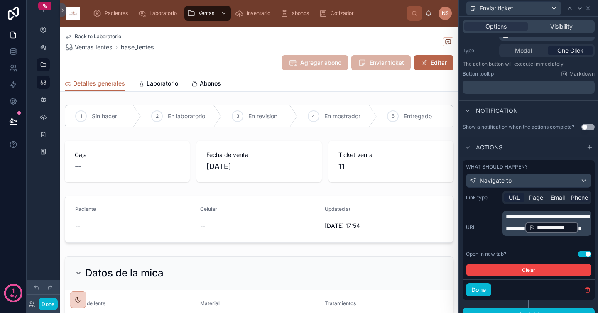
click at [574, 199] on span "Phone" at bounding box center [579, 197] width 17 height 8
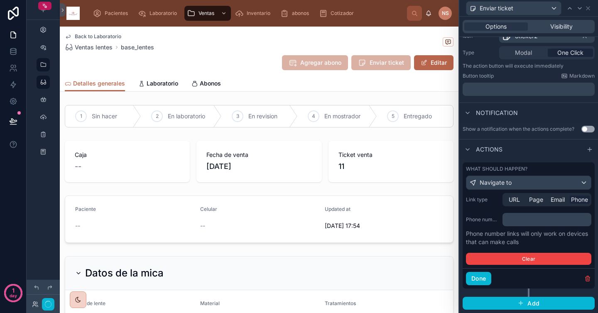
scroll to position [95, 0]
click at [514, 201] on span "URL" at bounding box center [514, 200] width 11 height 8
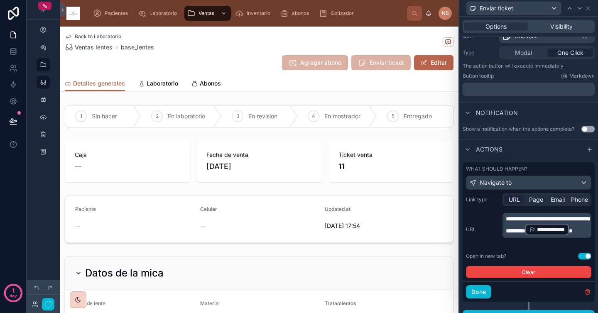
scroll to position [97, 0]
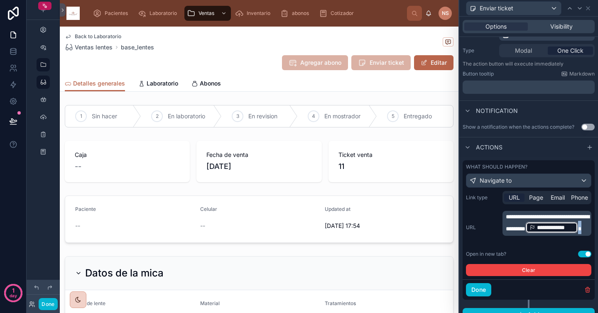
click at [510, 234] on p "**********" at bounding box center [548, 224] width 84 height 22
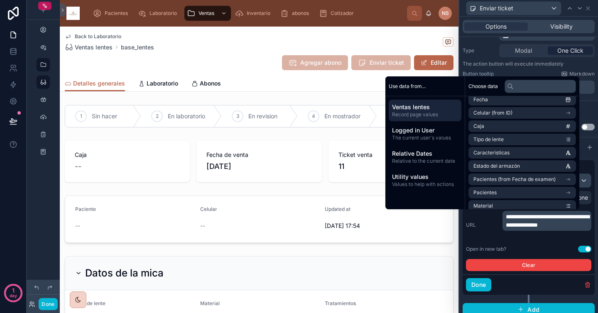
scroll to position [0, 0]
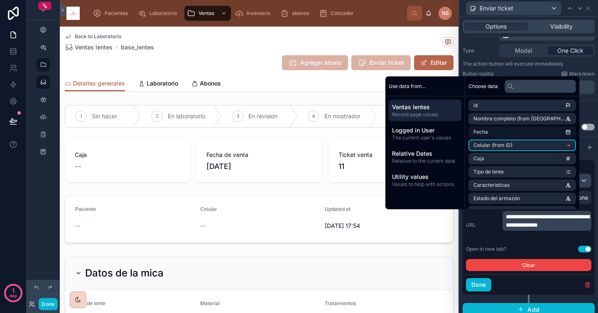
click at [513, 145] on li "Celular (from ID)" at bounding box center [522, 145] width 108 height 12
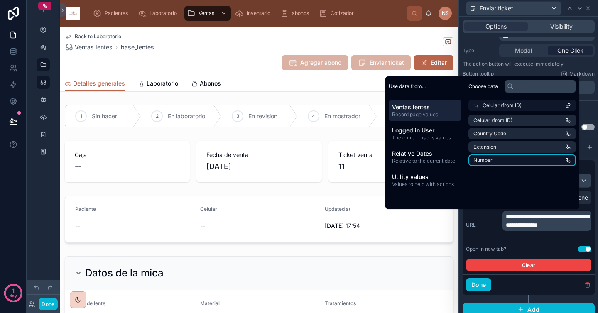
click at [495, 163] on li "Number" at bounding box center [522, 160] width 108 height 12
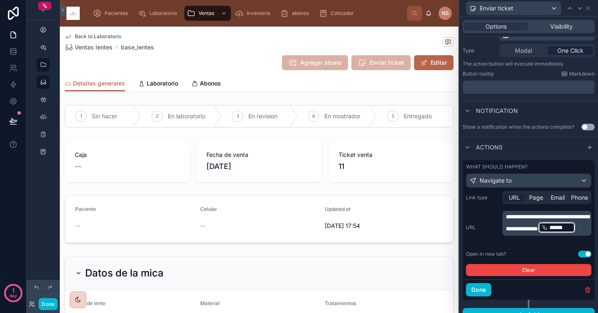
click at [567, 234] on p "**********" at bounding box center [548, 224] width 84 height 22
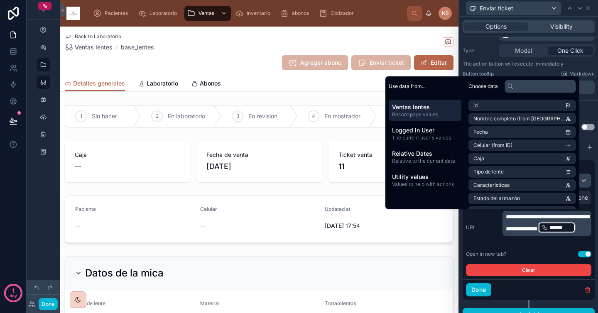
click at [567, 234] on p "**********" at bounding box center [548, 224] width 84 height 22
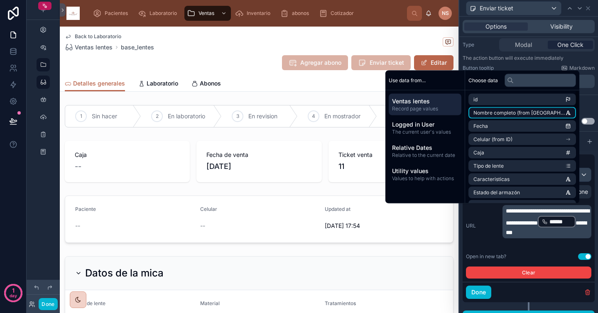
click at [516, 113] on span "Nombre completo (from [GEOGRAPHIC_DATA])" at bounding box center [519, 113] width 92 height 7
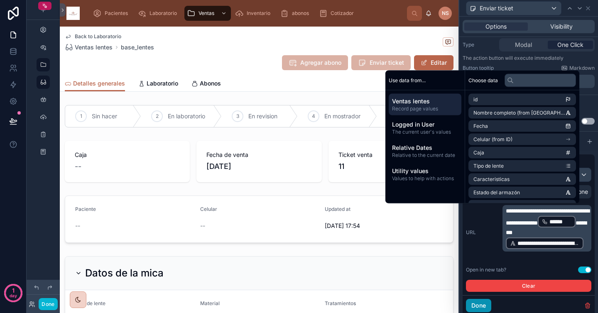
click at [484, 306] on button "Done" at bounding box center [478, 305] width 25 height 13
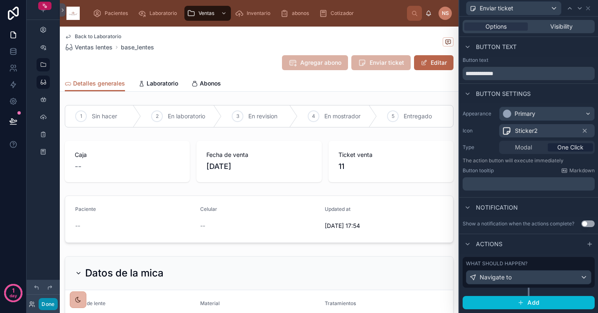
click at [45, 303] on button "Done" at bounding box center [48, 304] width 19 height 12
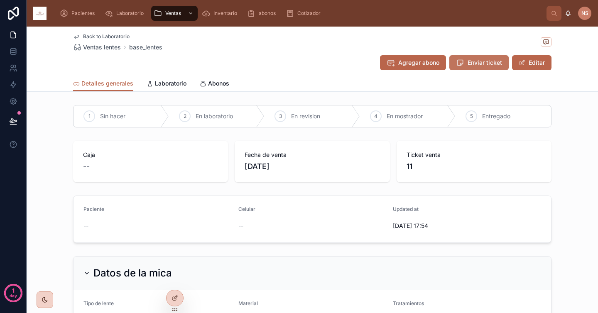
click at [491, 65] on span "Enviar ticket" at bounding box center [484, 63] width 34 height 8
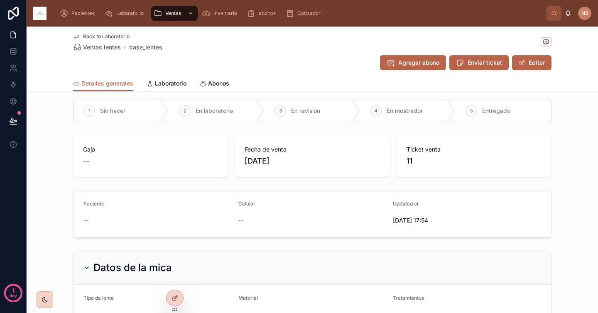
scroll to position [7, 0]
click at [179, 300] on div at bounding box center [174, 298] width 17 height 16
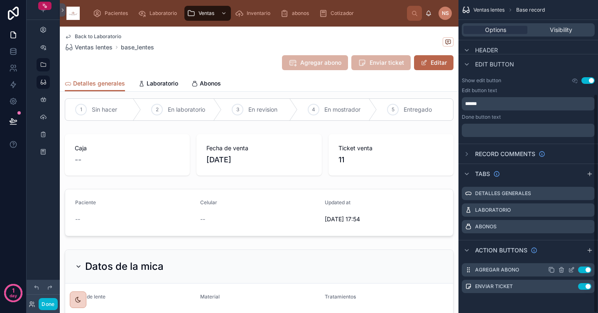
scroll to position [133, 0]
click at [572, 287] on icon "scrollable content" at bounding box center [571, 286] width 7 height 7
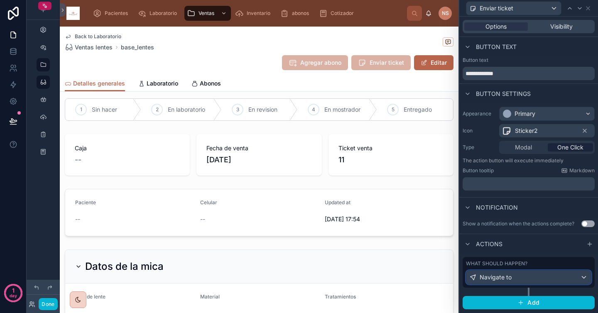
click at [528, 281] on div "Navigate to" at bounding box center [528, 277] width 125 height 13
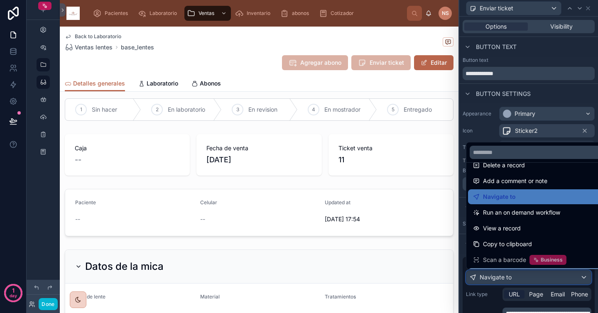
scroll to position [46, 0]
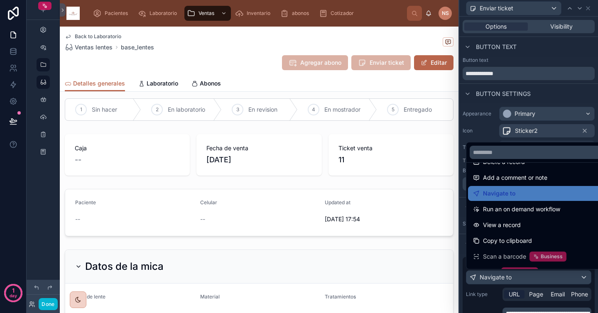
click at [489, 290] on div at bounding box center [528, 156] width 139 height 313
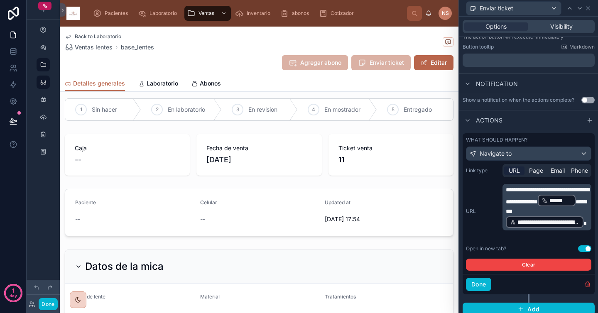
scroll to position [130, 0]
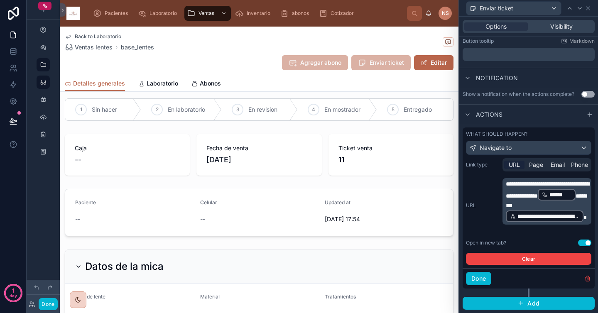
click at [526, 199] on span "**********" at bounding box center [547, 190] width 83 height 18
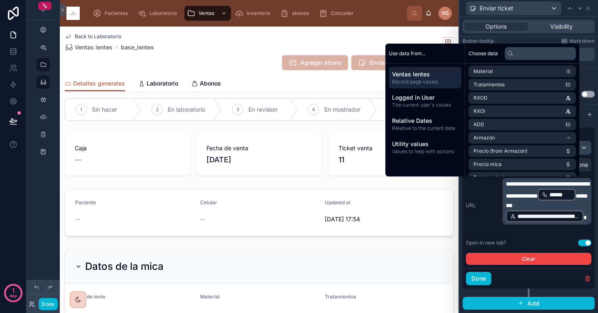
scroll to position [137, 0]
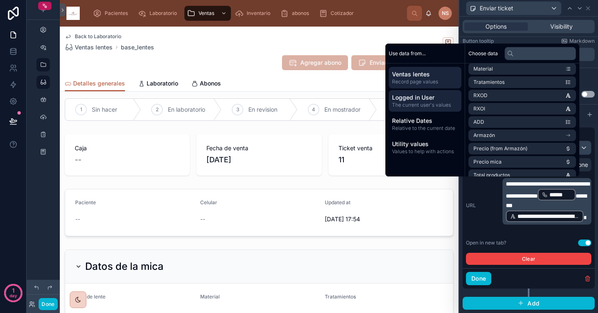
click at [429, 107] on span "The current user's values" at bounding box center [425, 105] width 66 height 7
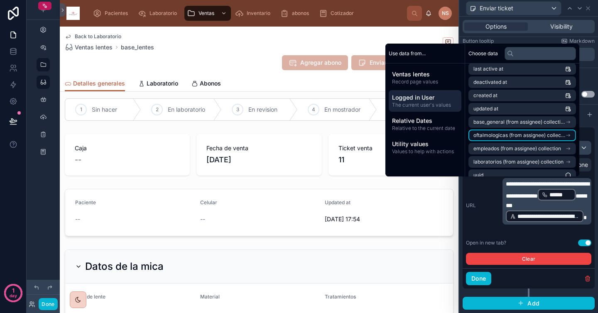
scroll to position [144, 0]
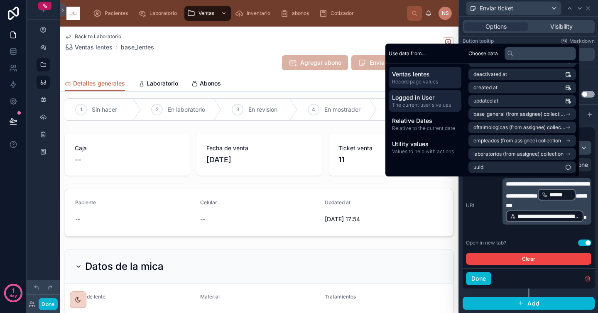
click at [422, 80] on span "Record page values" at bounding box center [425, 81] width 66 height 7
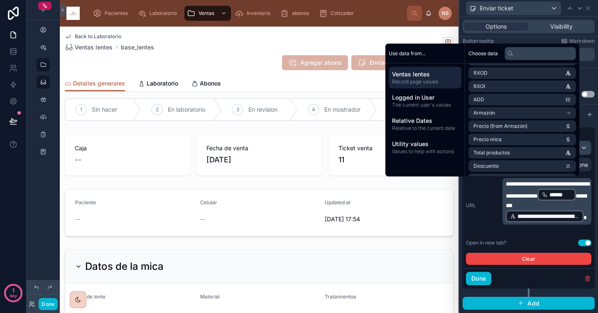
scroll to position [0, 0]
click at [491, 196] on div "**********" at bounding box center [528, 205] width 125 height 55
